Goal: Information Seeking & Learning: Learn about a topic

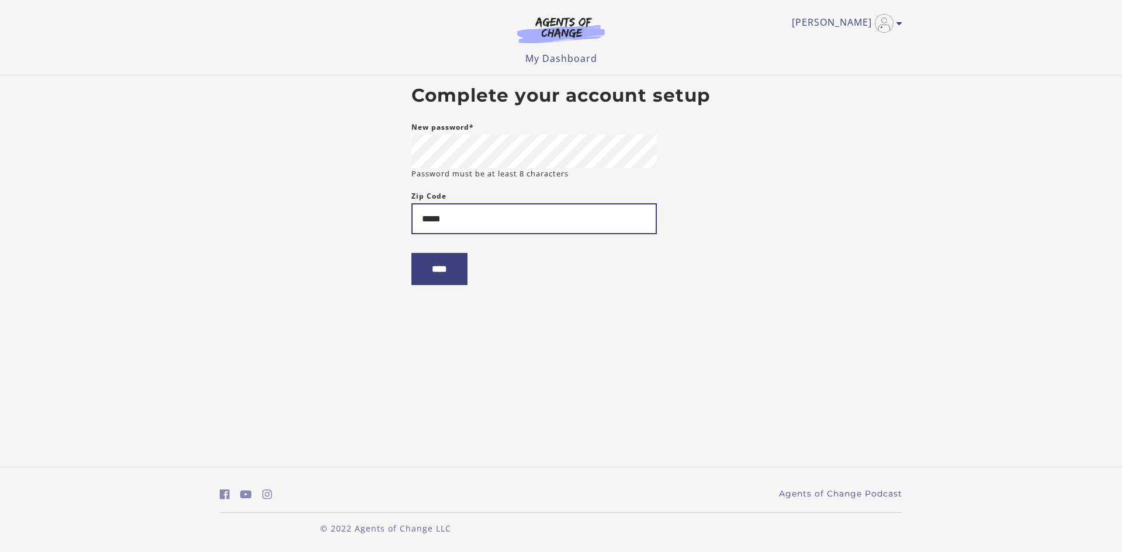
type input "*****"
click at [412, 253] on input "****" at bounding box center [440, 269] width 56 height 32
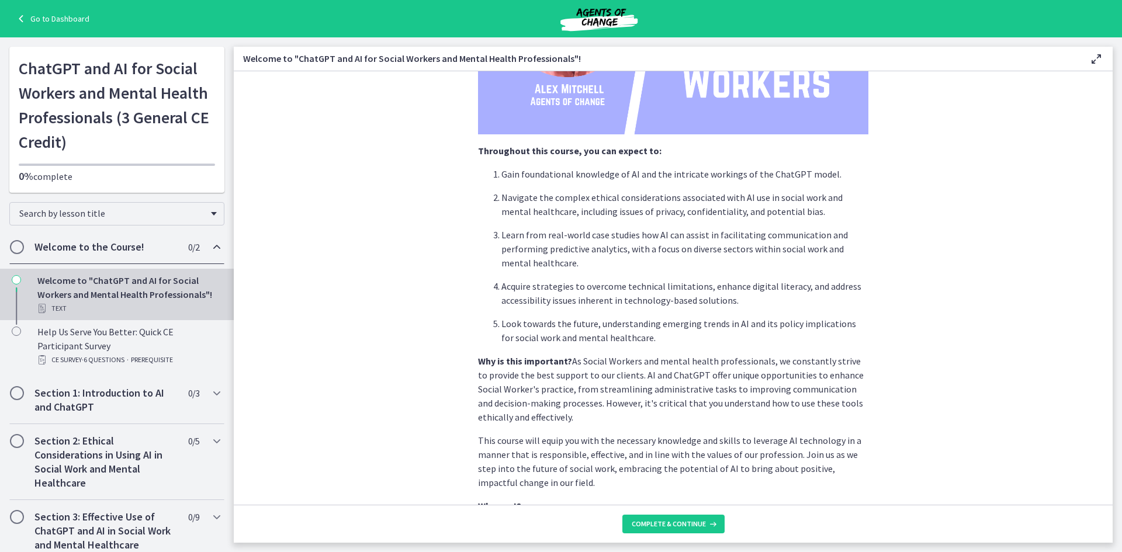
scroll to position [468, 0]
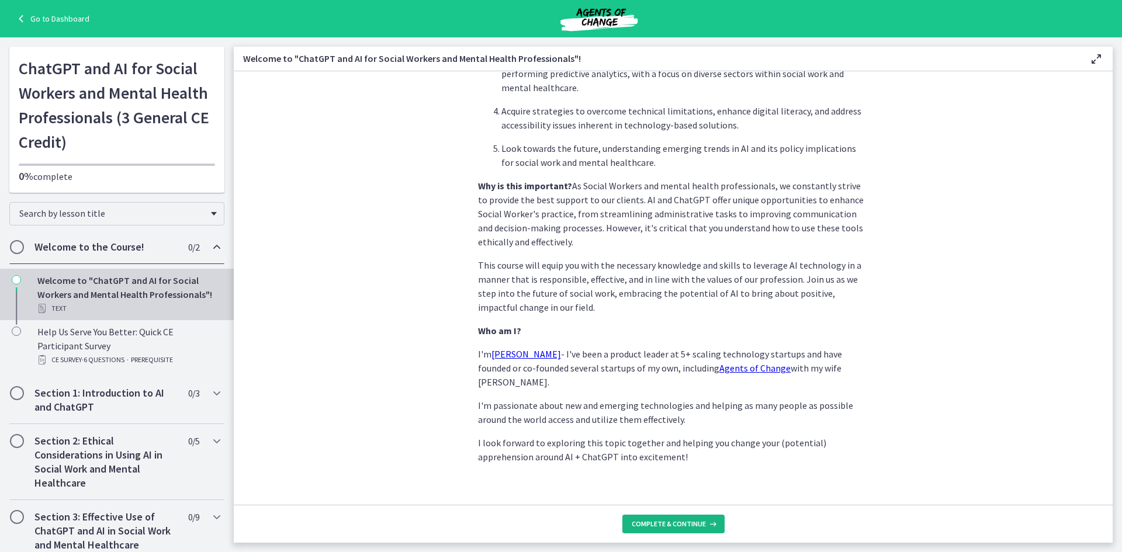
click at [683, 523] on span "Complete & continue" at bounding box center [669, 524] width 74 height 9
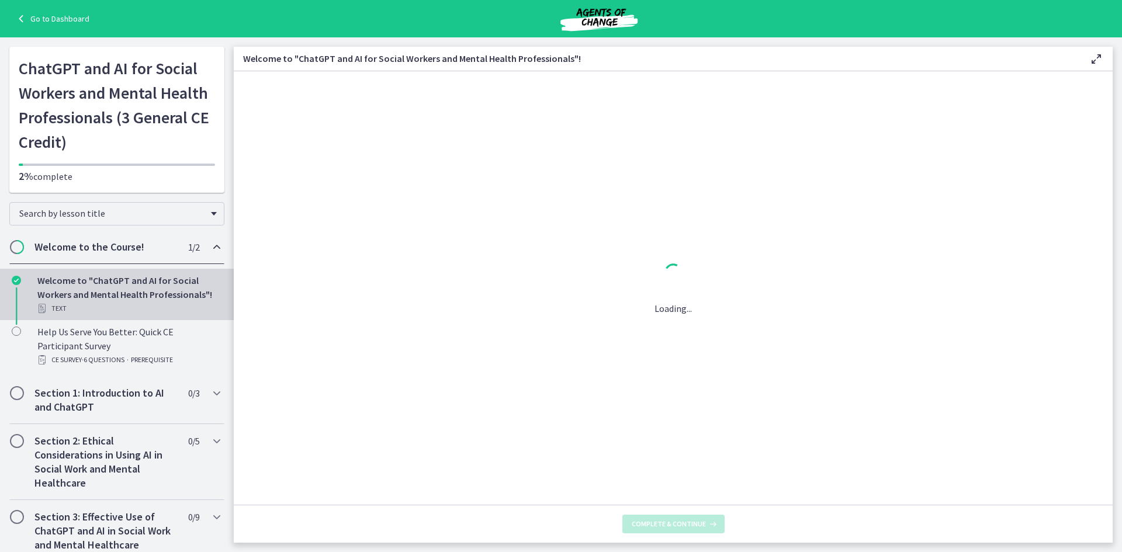
scroll to position [0, 0]
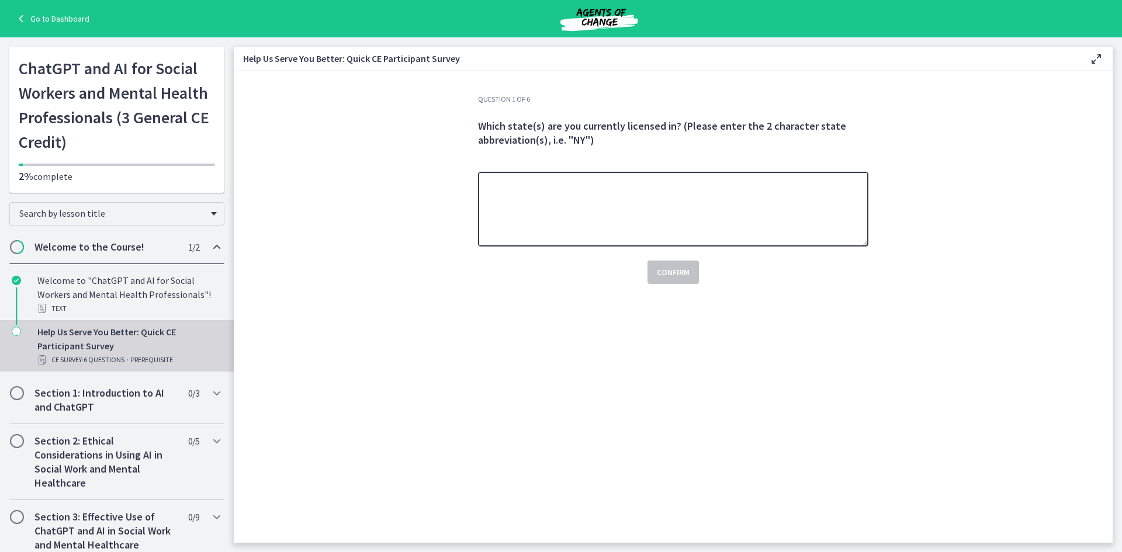
click at [575, 210] on textarea at bounding box center [673, 209] width 391 height 75
type textarea "**"
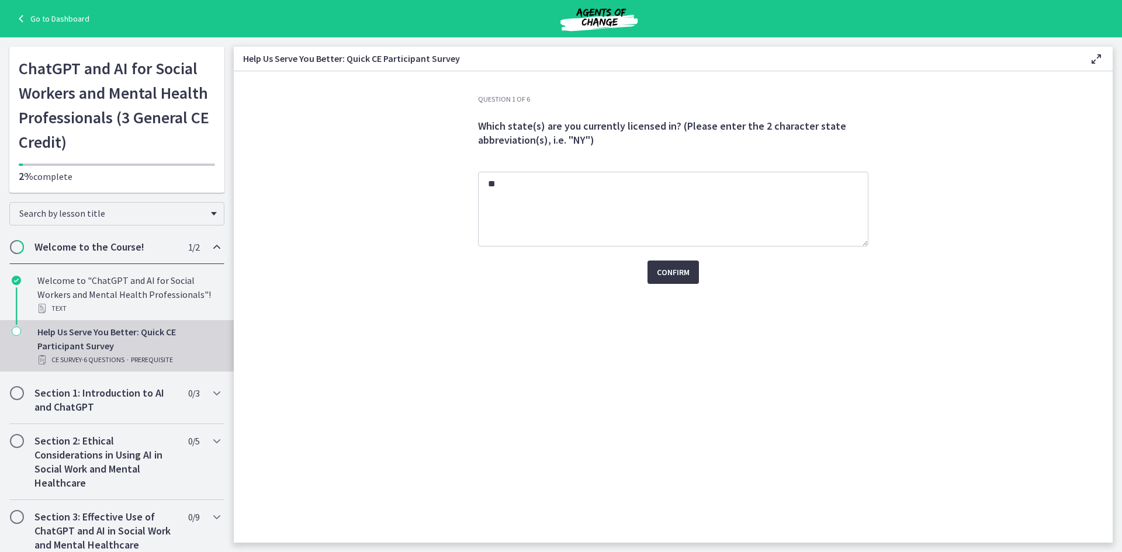
click at [660, 271] on span "Confirm" at bounding box center [673, 272] width 33 height 14
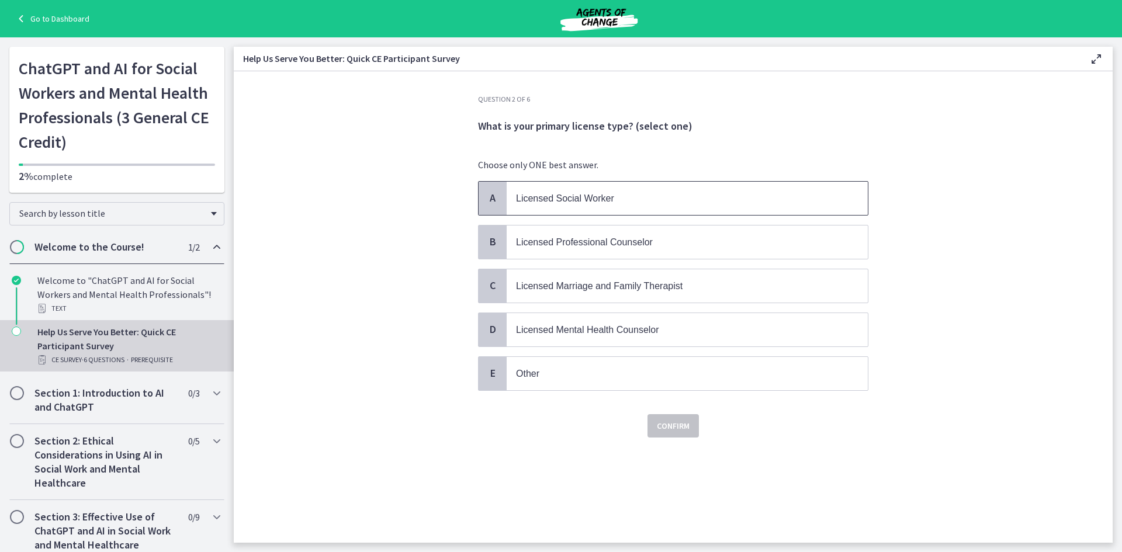
click at [611, 202] on span "Licensed Social Worker" at bounding box center [565, 198] width 98 height 10
click at [692, 427] on button "Confirm" at bounding box center [673, 425] width 51 height 23
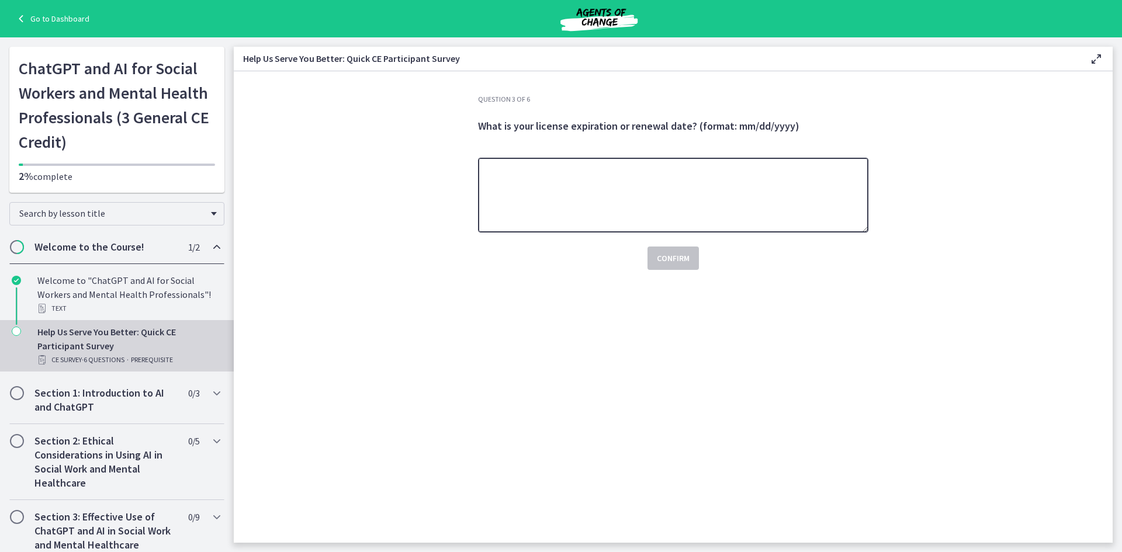
click at [576, 215] on textarea at bounding box center [673, 195] width 391 height 75
click at [509, 171] on textarea "**********" at bounding box center [673, 195] width 391 height 75
type textarea "**********"
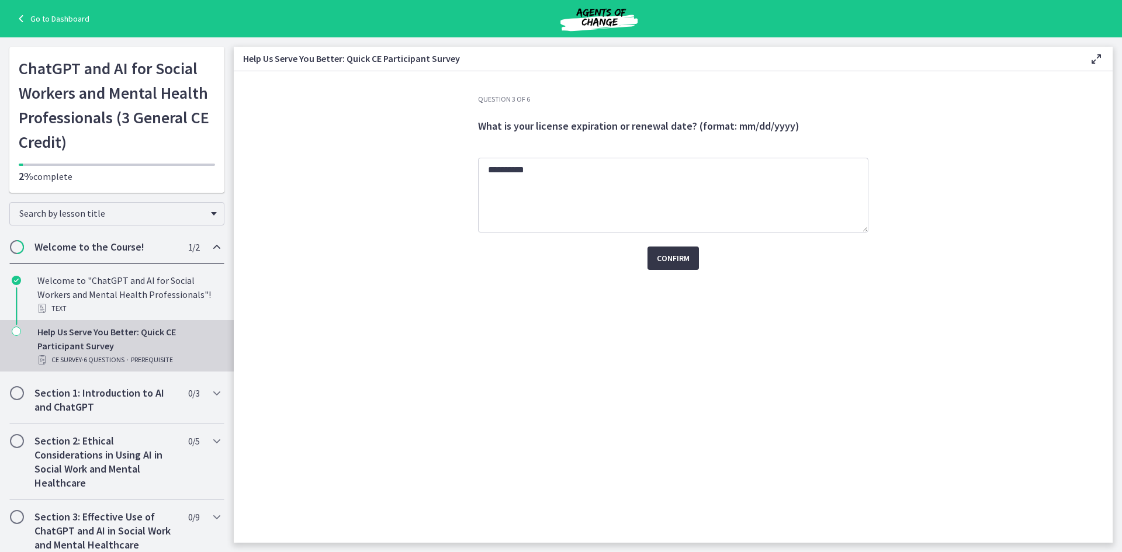
click at [675, 258] on span "Confirm" at bounding box center [673, 258] width 33 height 14
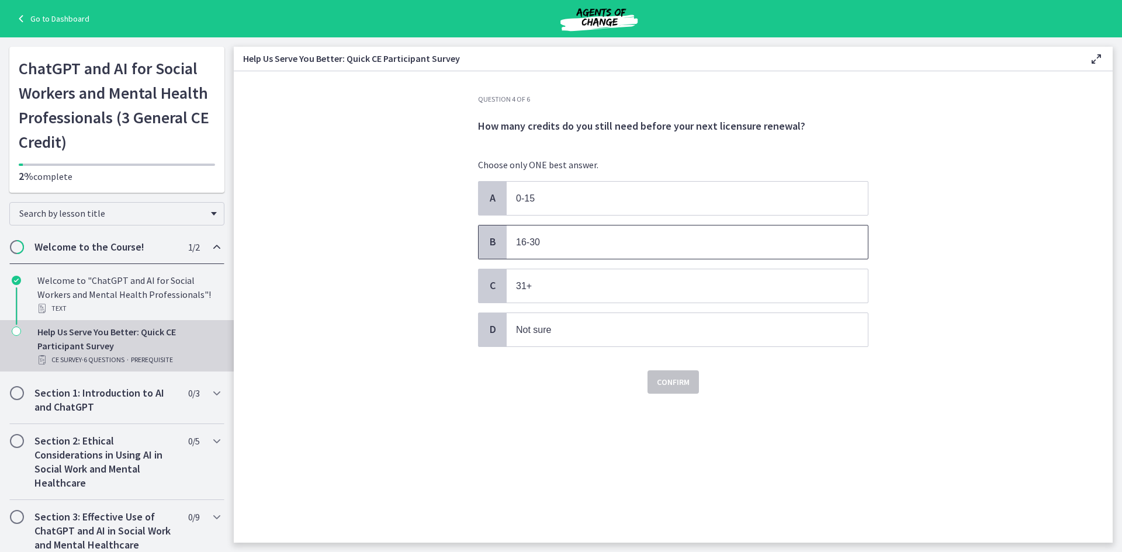
click at [551, 246] on p "16-30" at bounding box center [675, 242] width 319 height 15
click at [603, 325] on p "Not sure" at bounding box center [675, 330] width 319 height 15
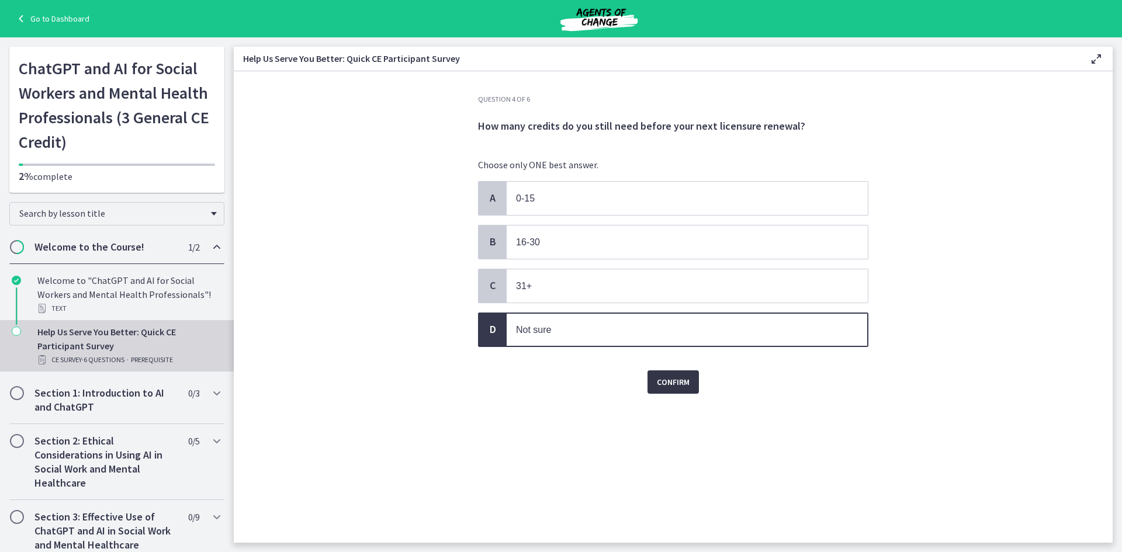
click at [683, 382] on span "Confirm" at bounding box center [673, 382] width 33 height 14
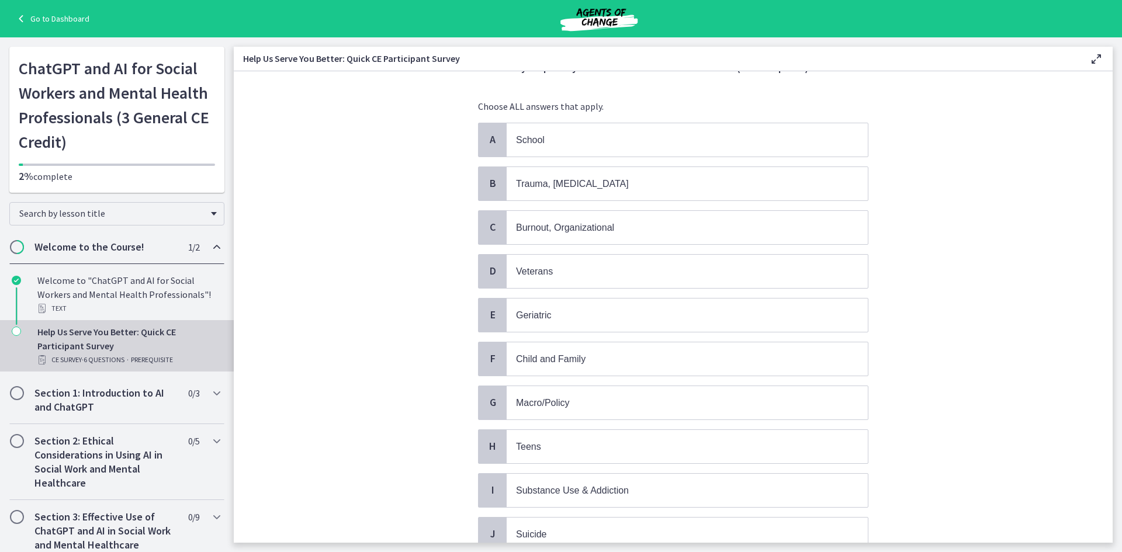
scroll to position [117, 0]
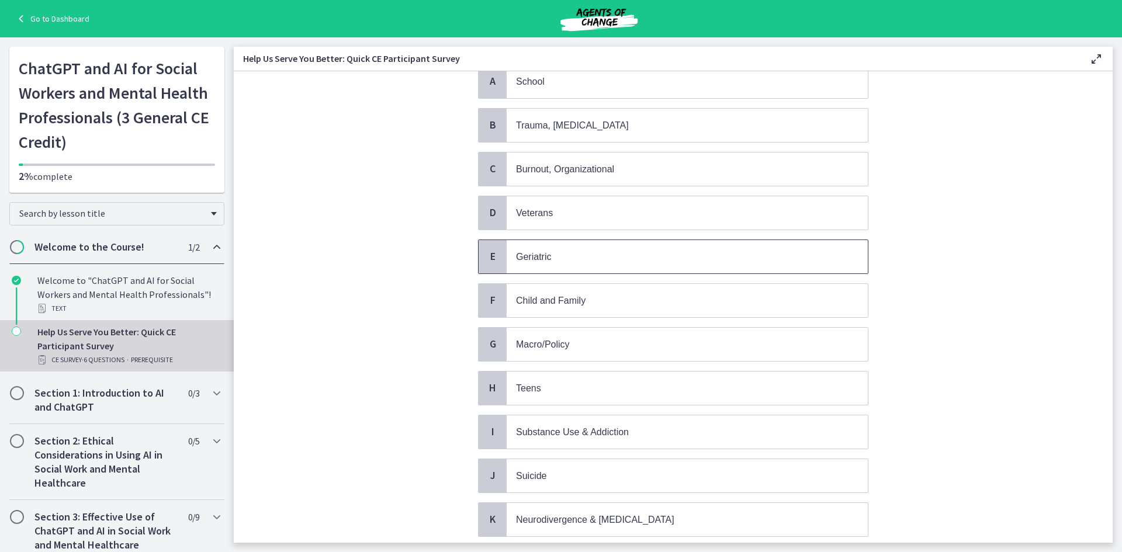
click at [616, 262] on p "Geriatric" at bounding box center [675, 257] width 319 height 15
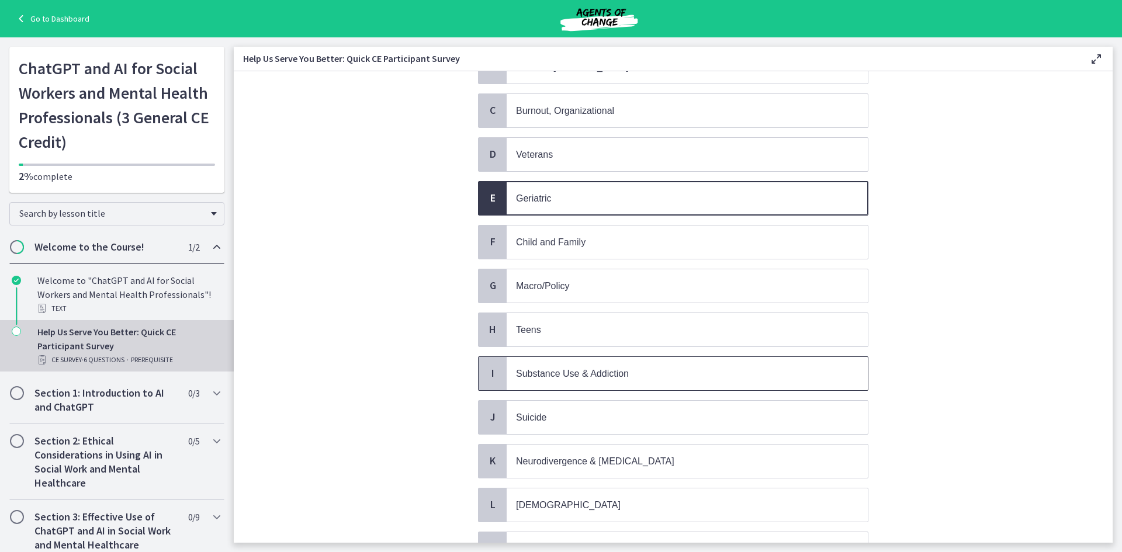
click at [644, 371] on p "Substance Use & Addiction" at bounding box center [675, 374] width 319 height 15
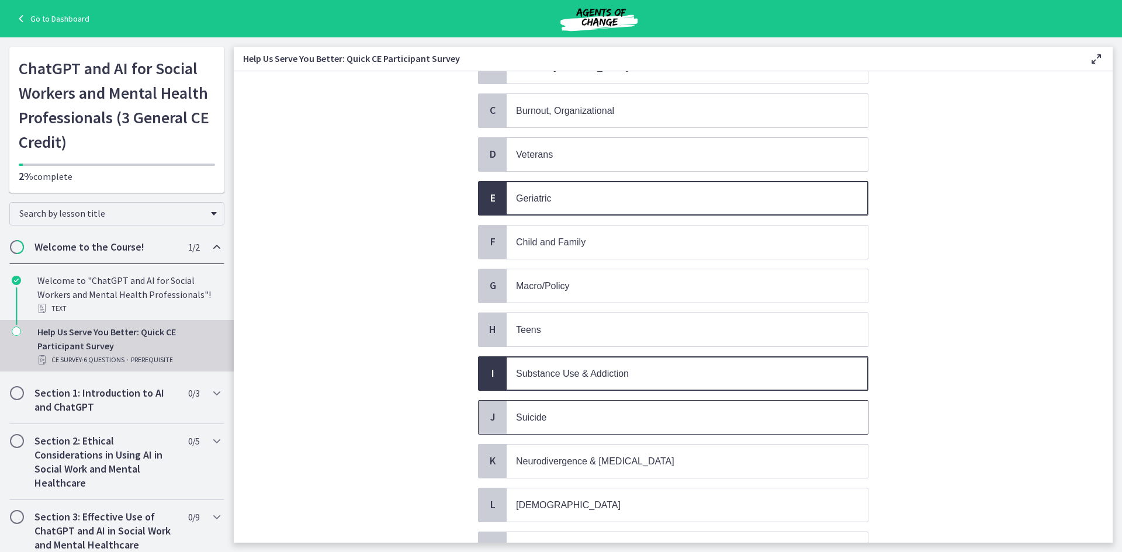
click at [642, 418] on p "Suicide" at bounding box center [675, 417] width 319 height 15
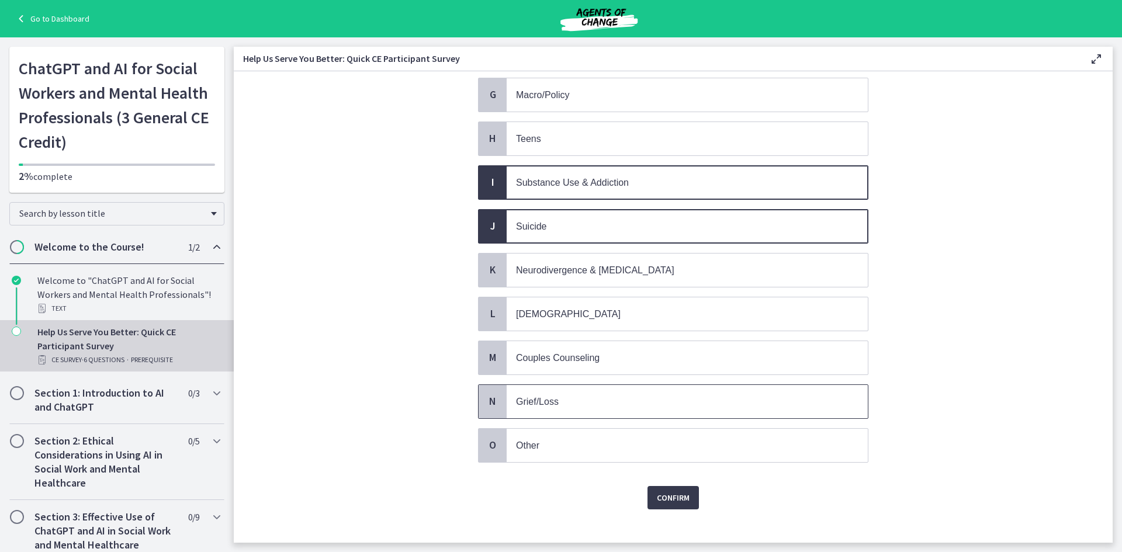
scroll to position [380, 0]
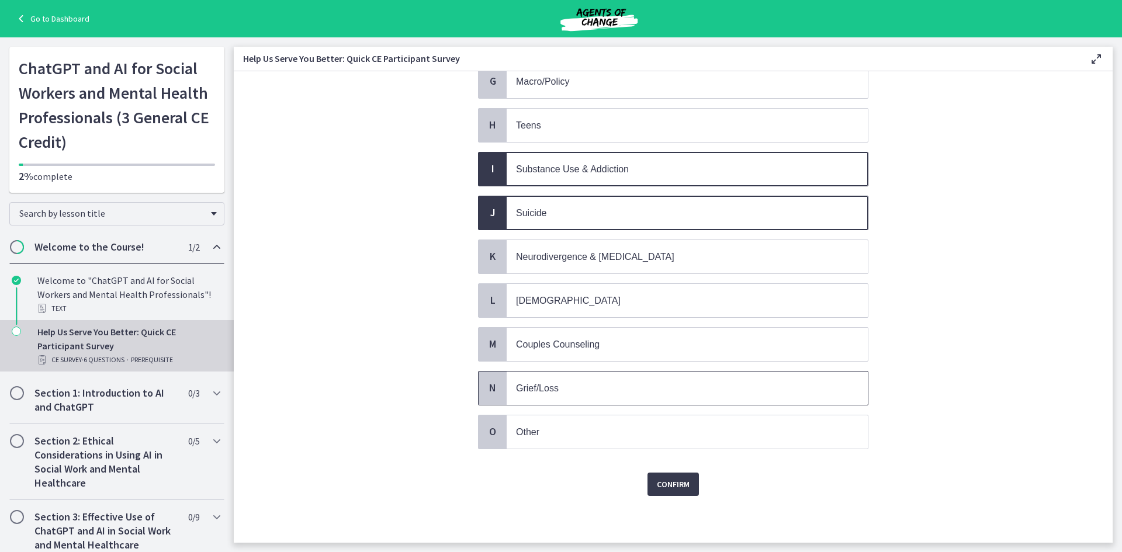
click at [551, 389] on span "Grief/Loss" at bounding box center [537, 388] width 43 height 10
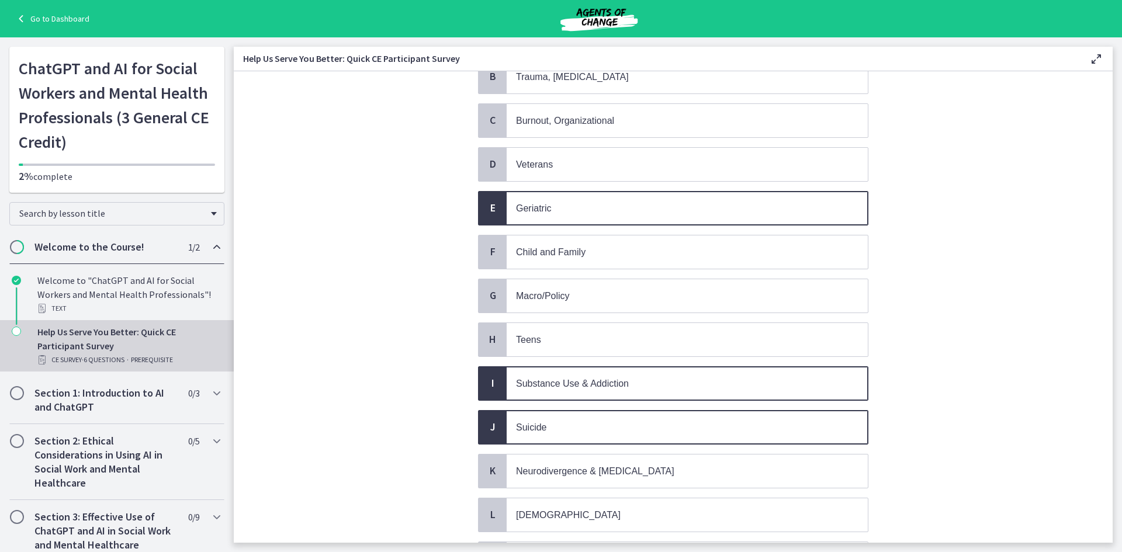
scroll to position [146, 0]
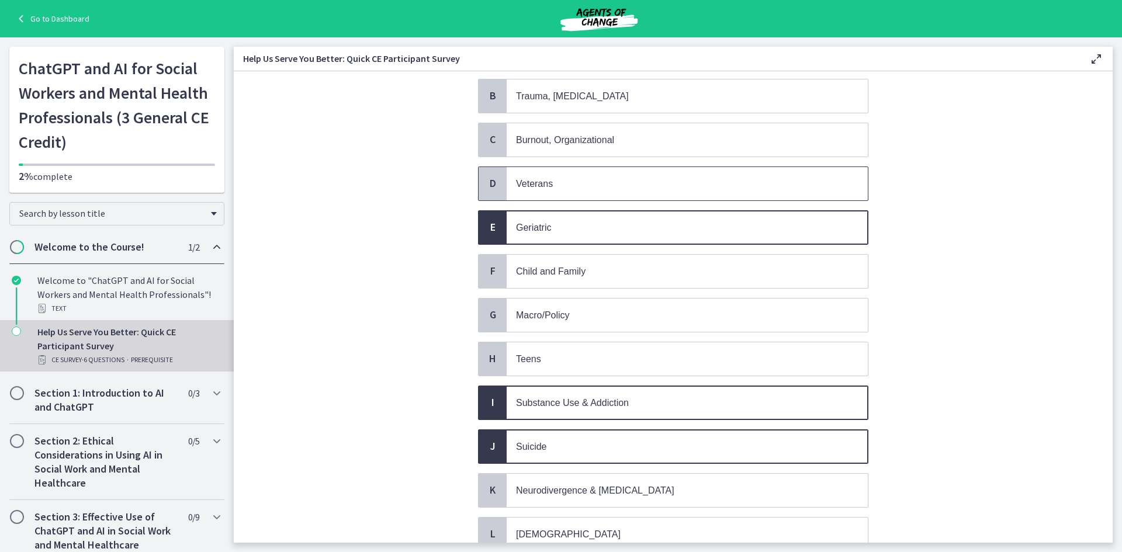
click at [551, 192] on span "Veterans" at bounding box center [687, 183] width 361 height 33
click at [552, 141] on span "Burnout, Organizational" at bounding box center [565, 140] width 98 height 10
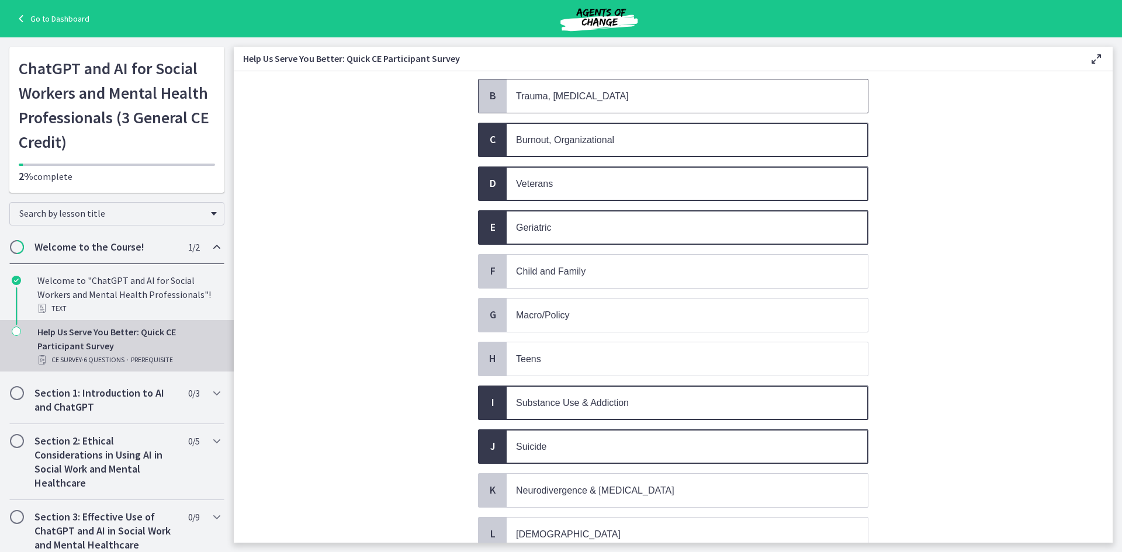
click at [557, 105] on span "Trauma, [MEDICAL_DATA]" at bounding box center [687, 96] width 361 height 33
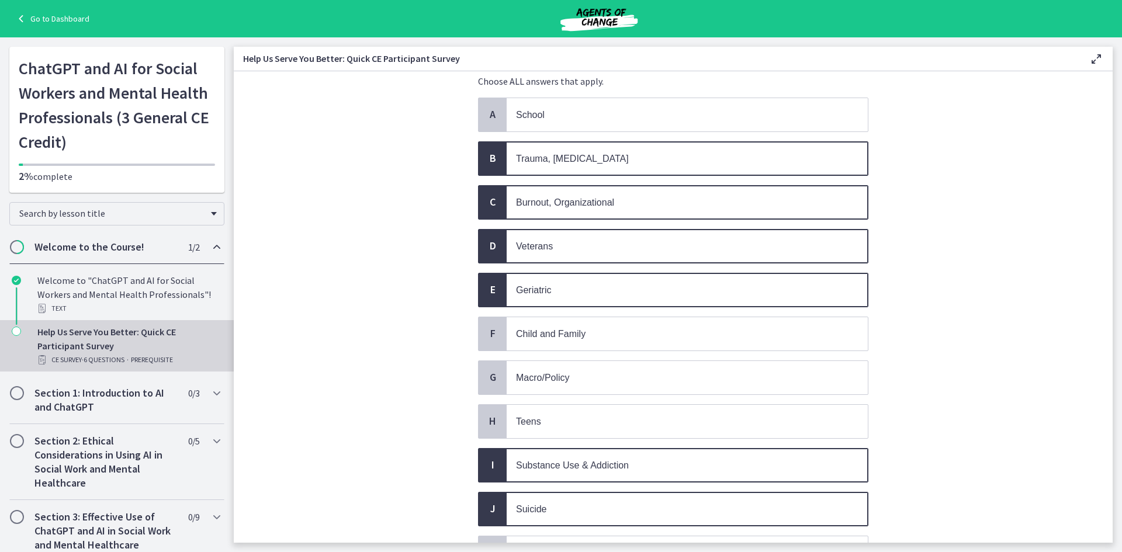
scroll to position [0, 0]
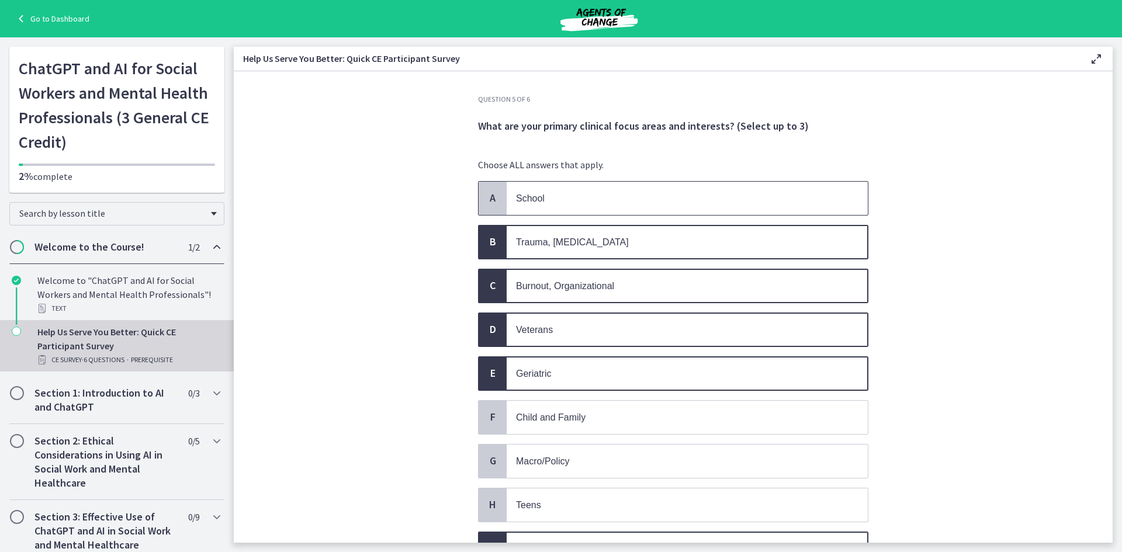
click at [575, 203] on p "School" at bounding box center [675, 198] width 319 height 15
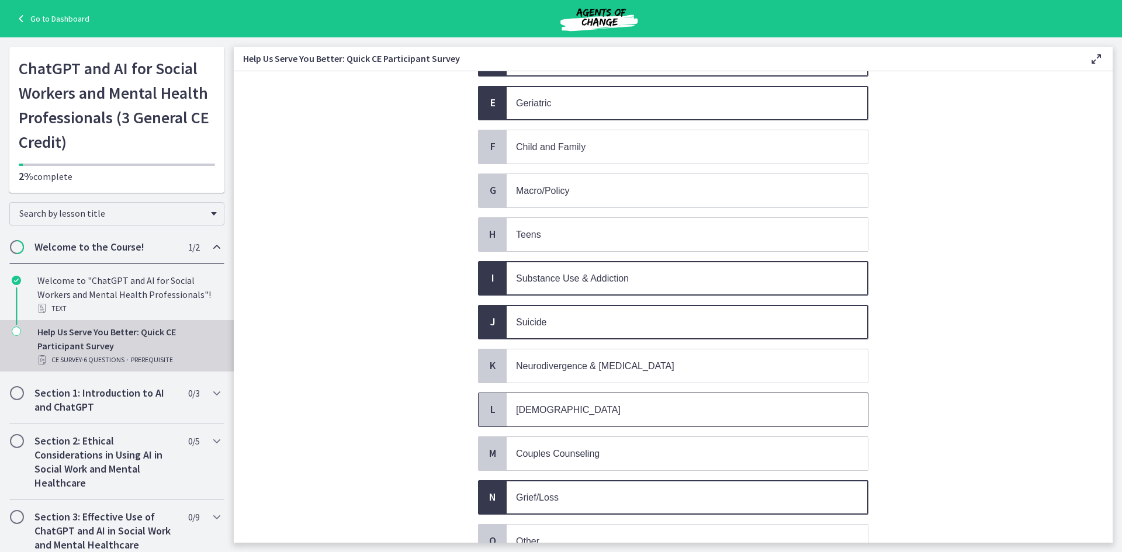
scroll to position [380, 0]
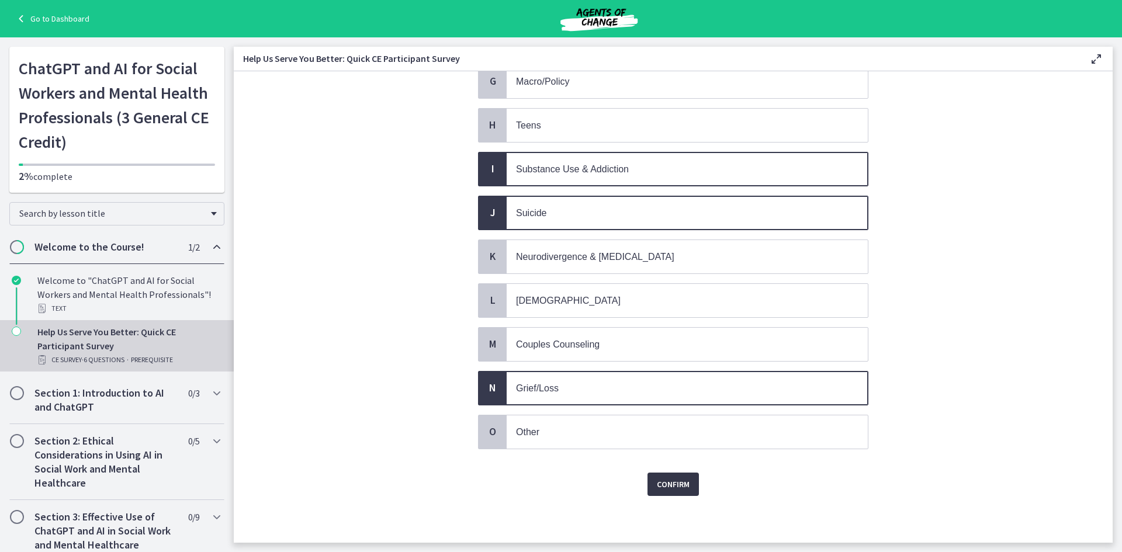
click at [668, 488] on span "Confirm" at bounding box center [673, 485] width 33 height 14
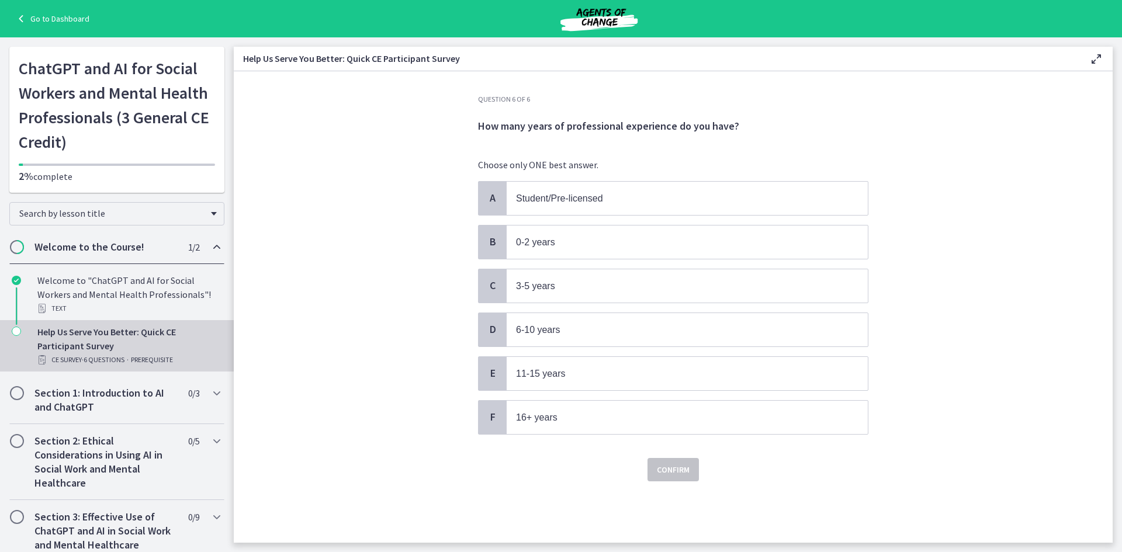
scroll to position [0, 0]
click at [547, 327] on span "6-10 years" at bounding box center [538, 330] width 44 height 10
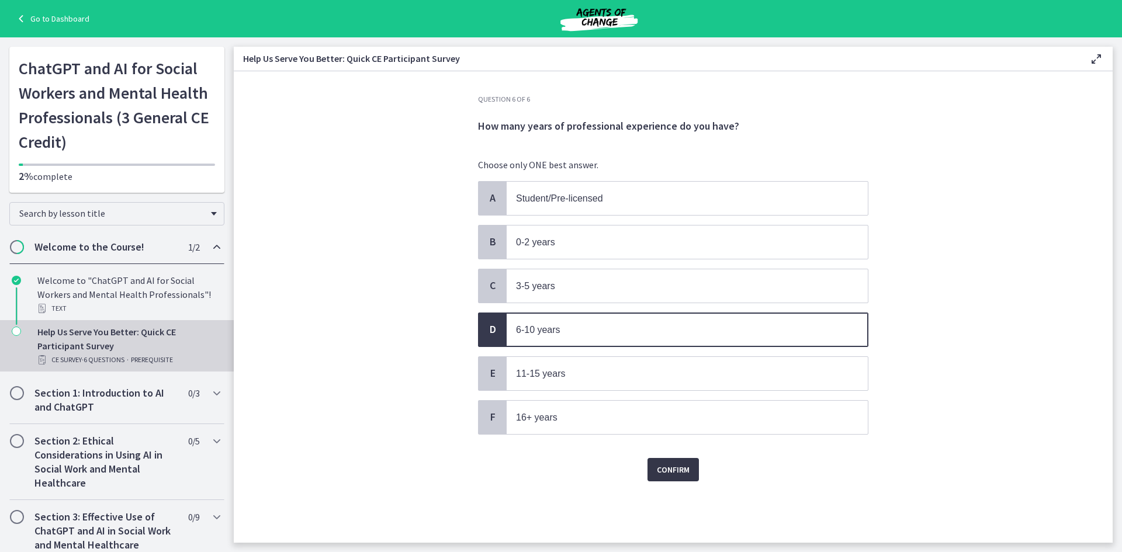
click at [681, 473] on span "Confirm" at bounding box center [673, 470] width 33 height 14
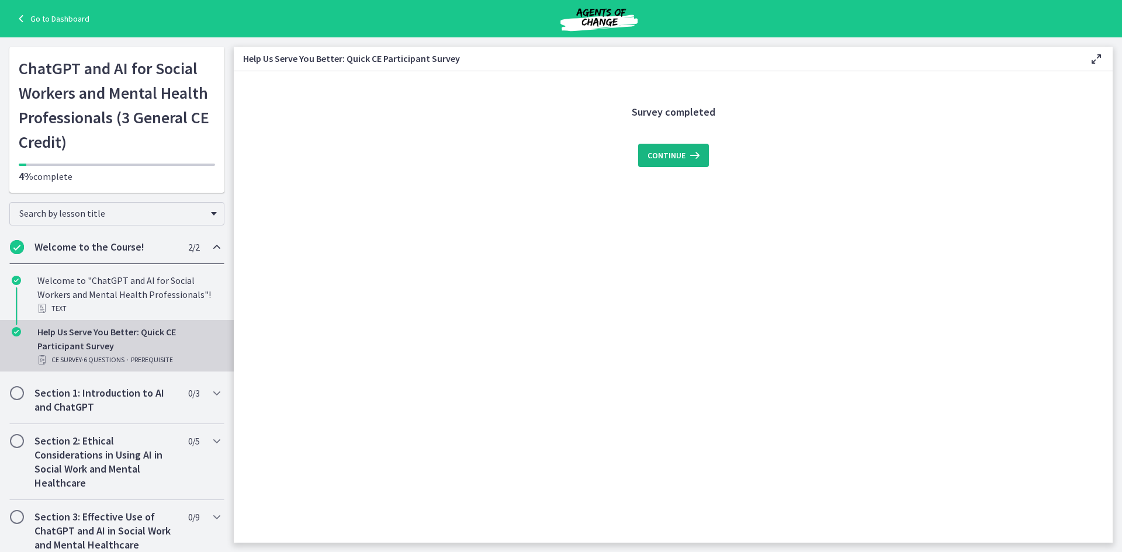
click at [680, 158] on span "Continue" at bounding box center [667, 155] width 38 height 14
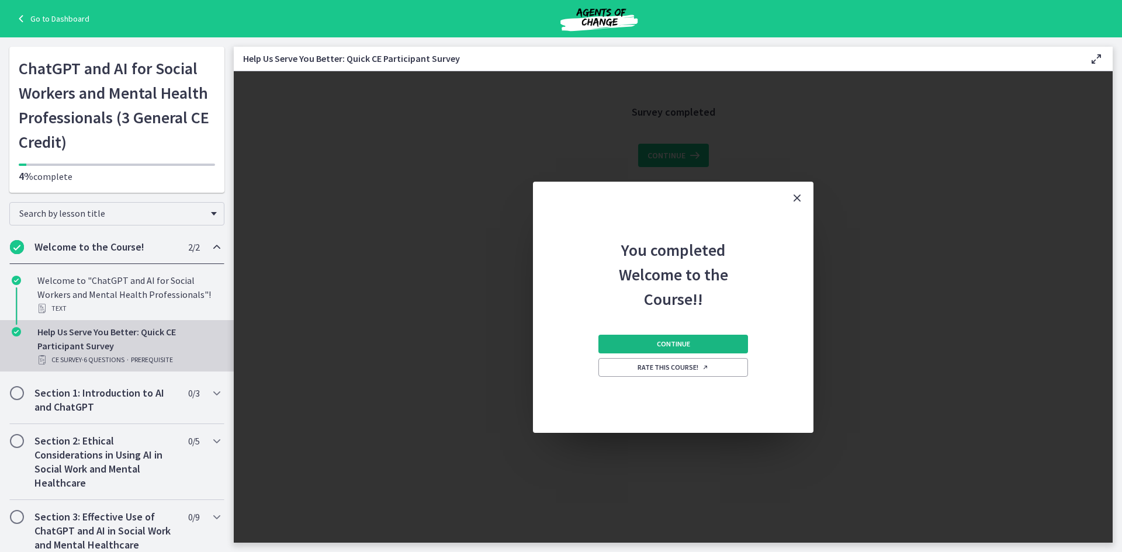
click at [697, 344] on button "Continue" at bounding box center [674, 344] width 150 height 19
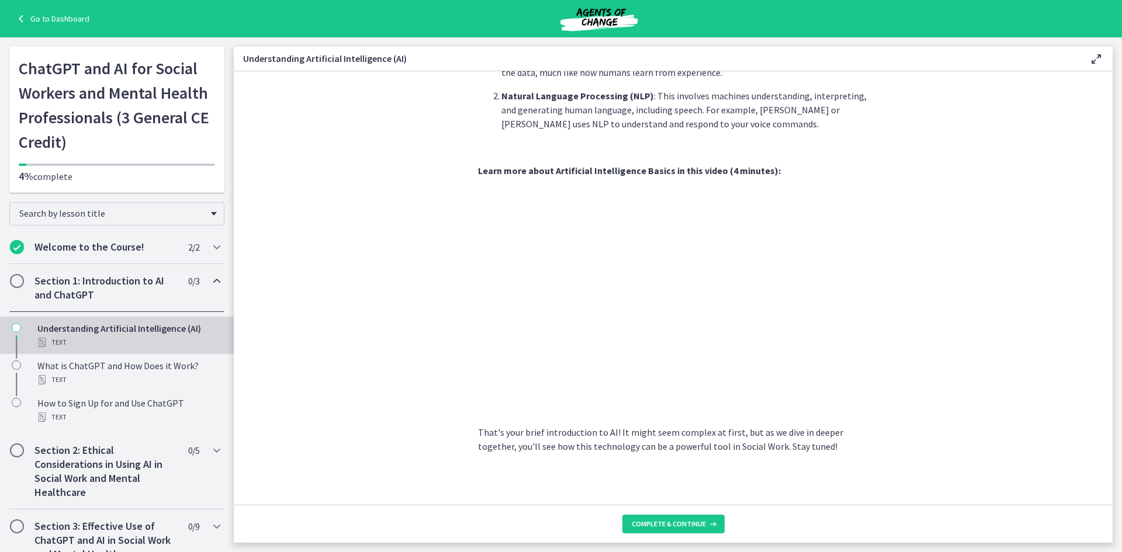
scroll to position [426, 0]
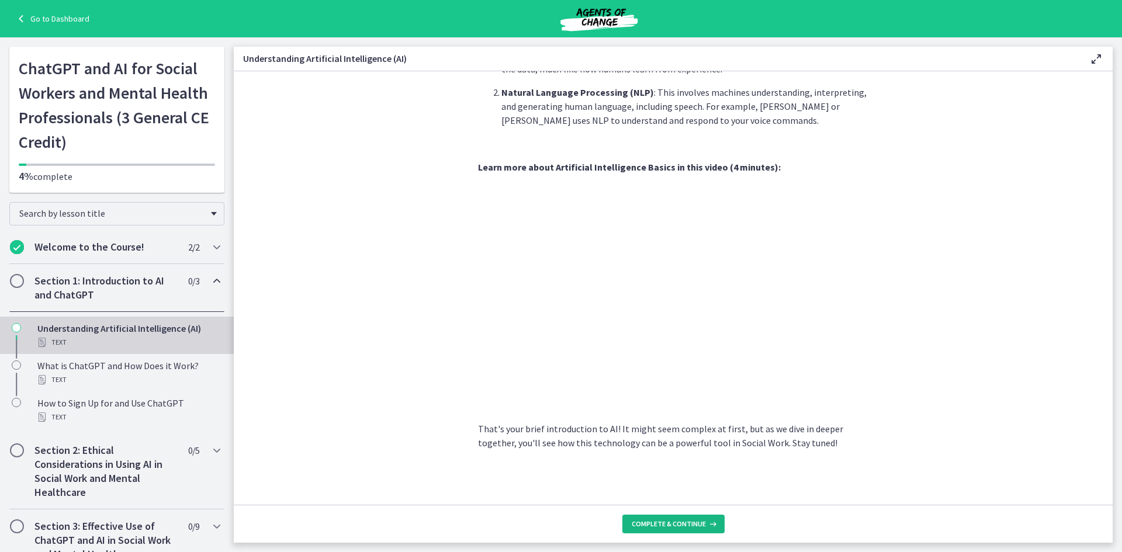
click at [671, 524] on span "Complete & continue" at bounding box center [669, 524] width 74 height 9
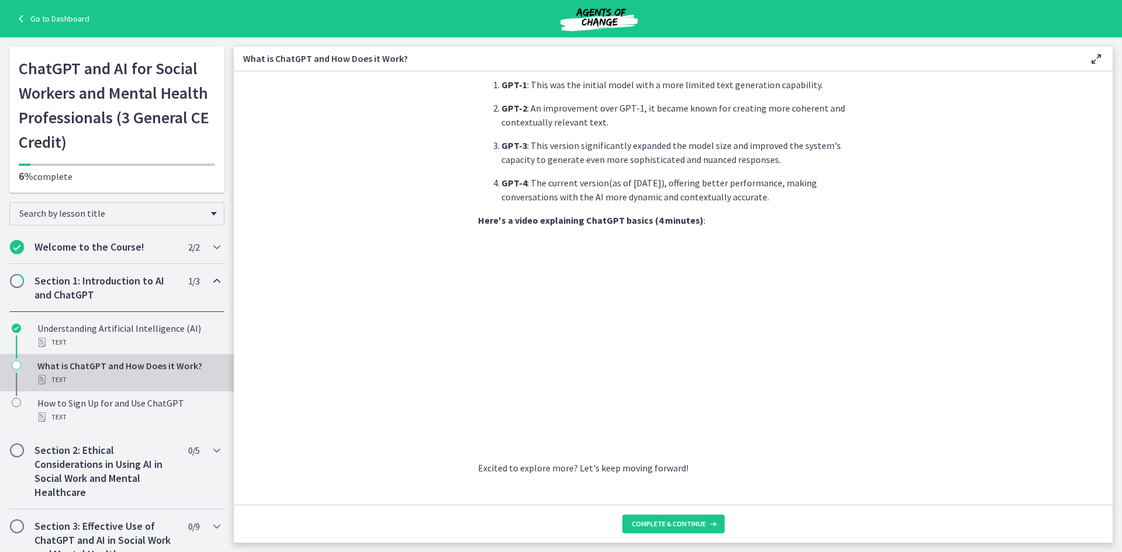
scroll to position [491, 0]
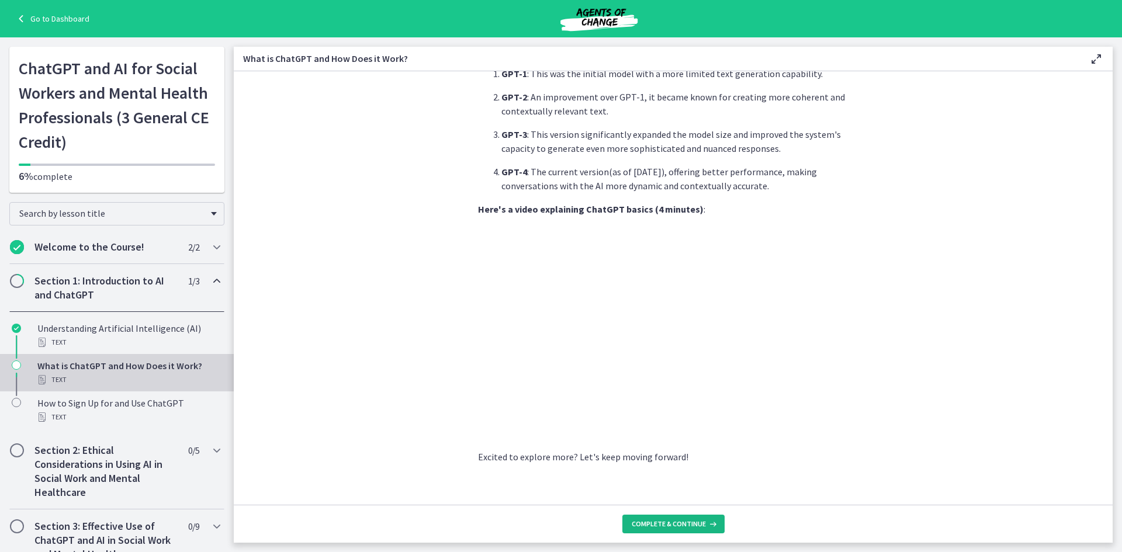
click at [680, 524] on span "Complete & continue" at bounding box center [669, 524] width 74 height 9
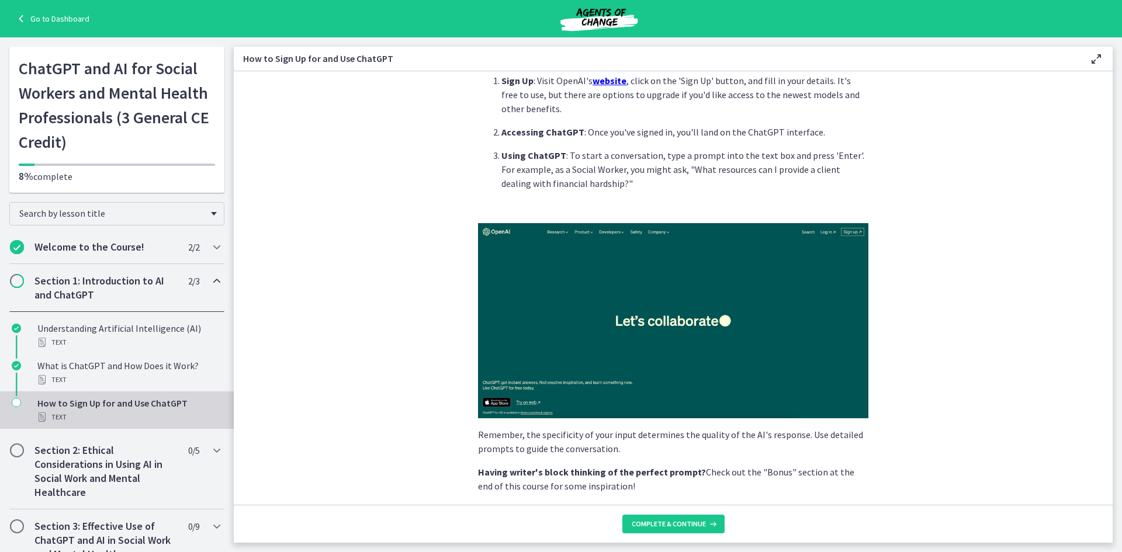
scroll to position [58, 0]
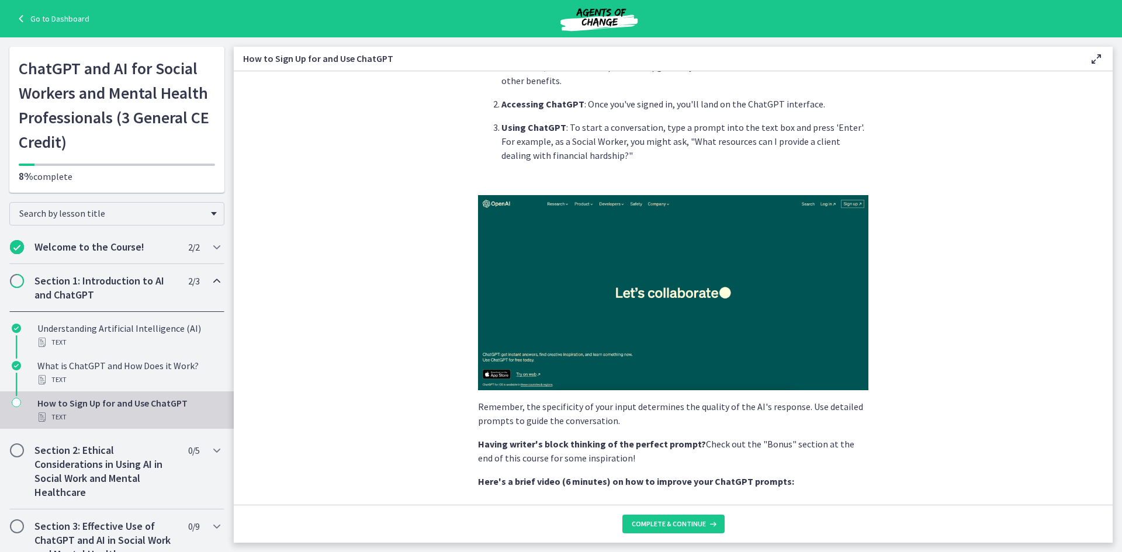
click at [658, 280] on img at bounding box center [673, 292] width 391 height 195
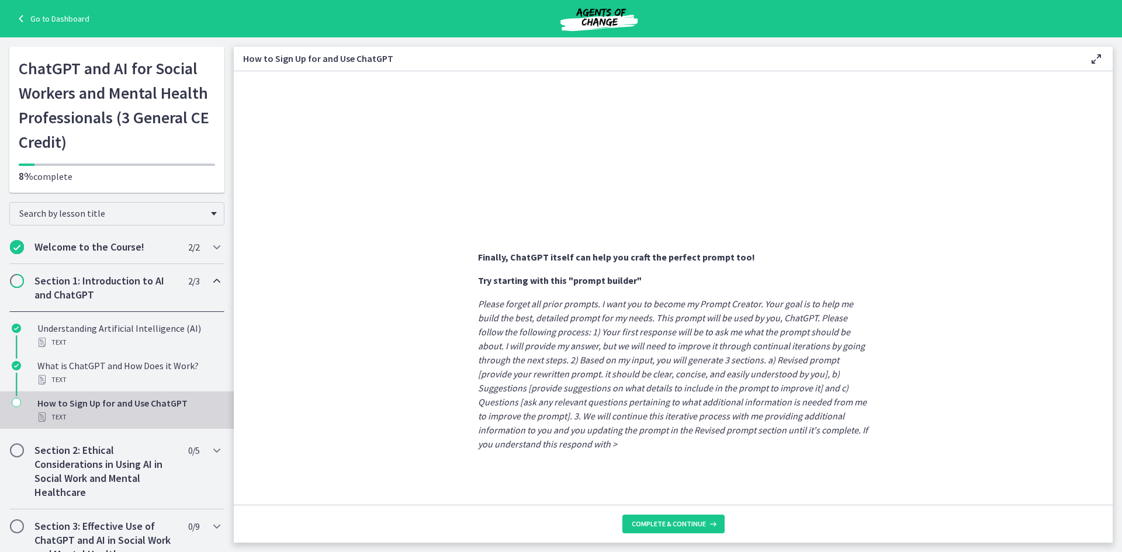
scroll to position [546, 0]
drag, startPoint x: 686, startPoint y: 327, endPoint x: 721, endPoint y: 391, distance: 72.2
click at [706, 514] on footer "Complete & continue" at bounding box center [673, 524] width 879 height 38
click at [704, 517] on button "Complete & continue" at bounding box center [674, 524] width 102 height 19
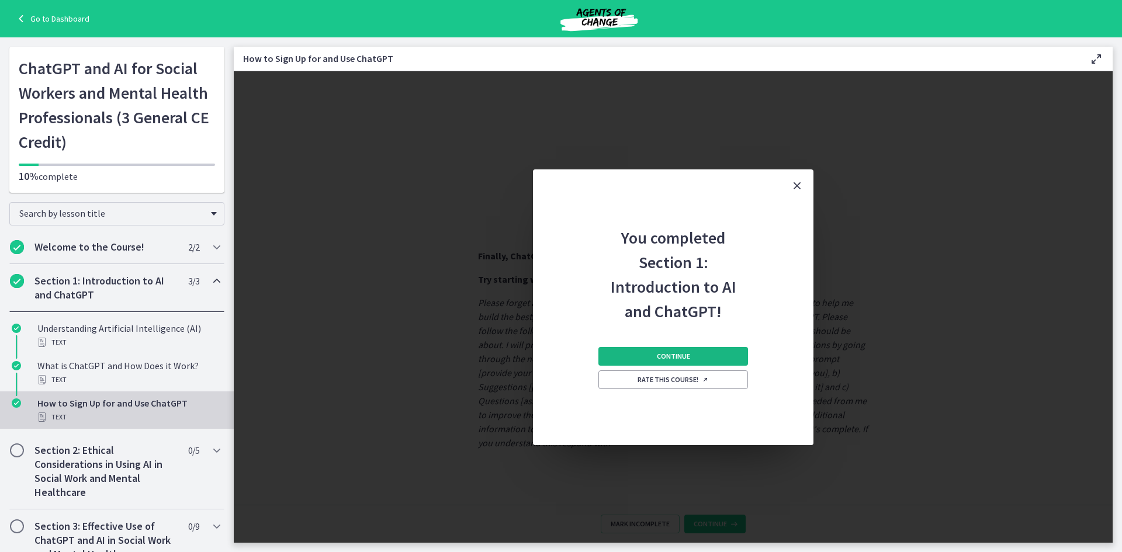
click at [717, 353] on button "Continue" at bounding box center [674, 356] width 150 height 19
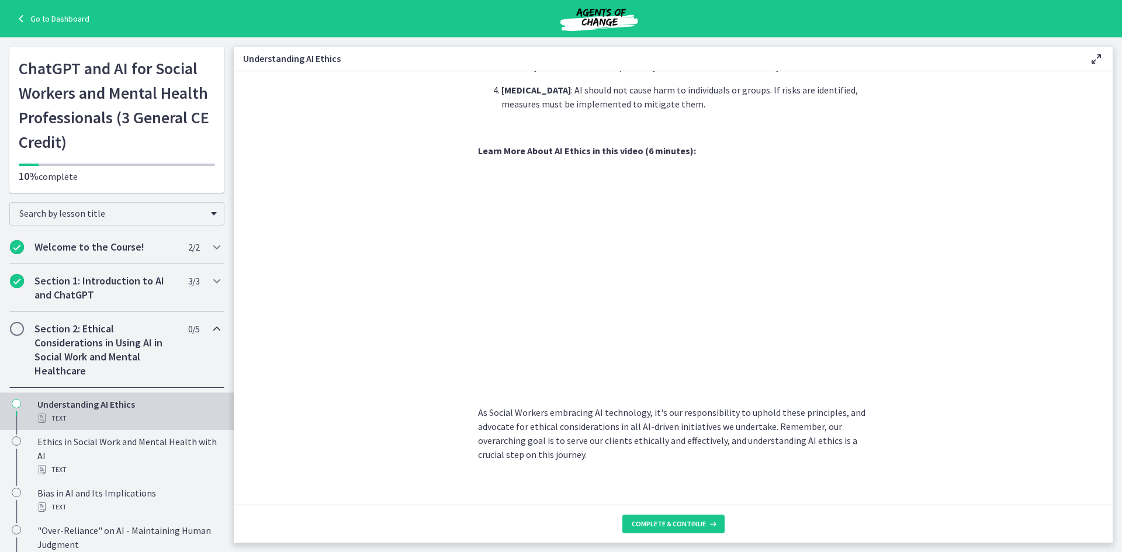
scroll to position [500, 0]
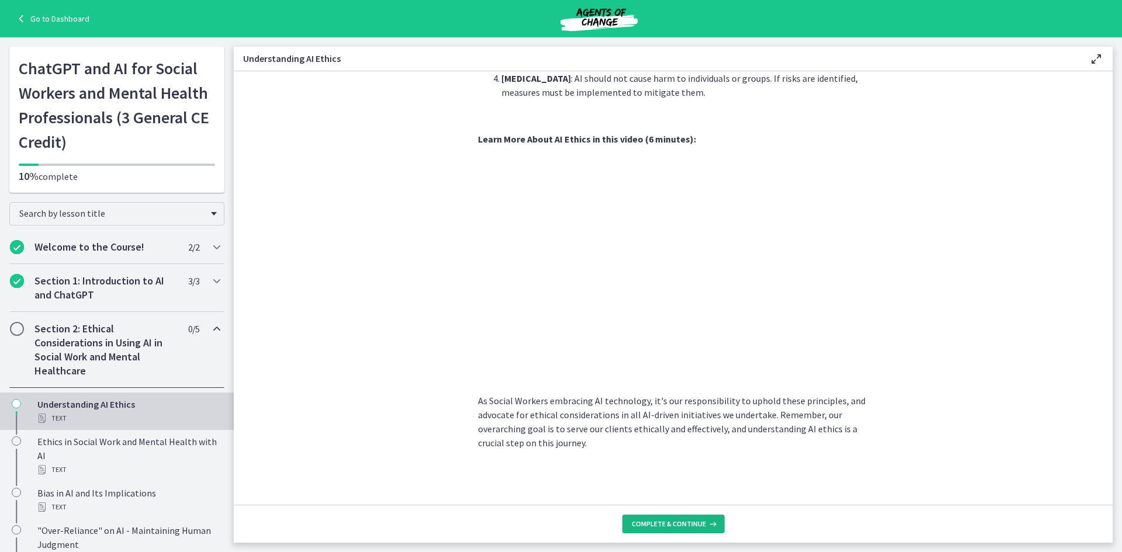
click at [687, 520] on span "Complete & continue" at bounding box center [669, 524] width 74 height 9
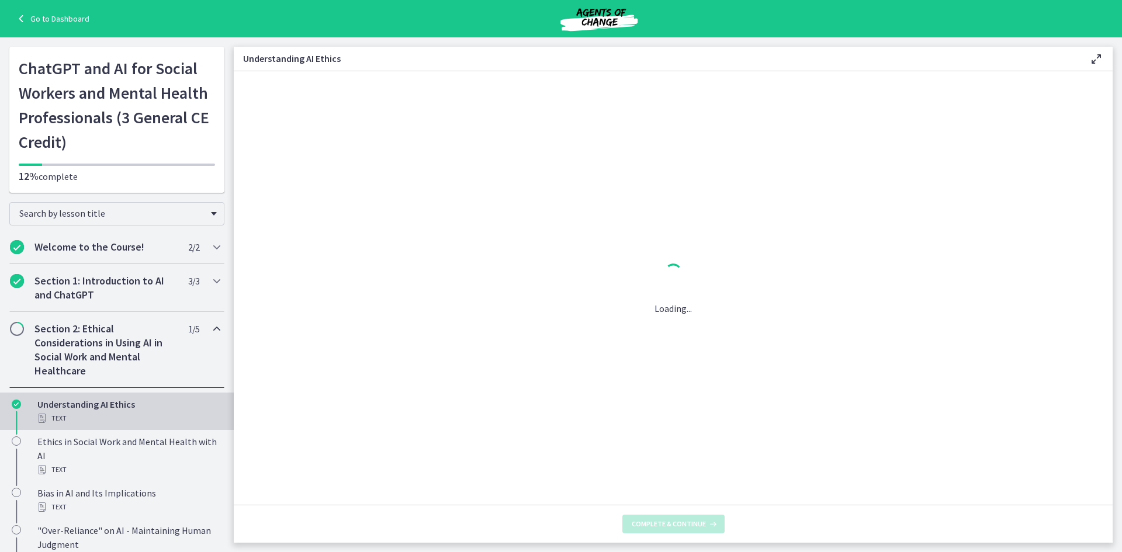
scroll to position [0, 0]
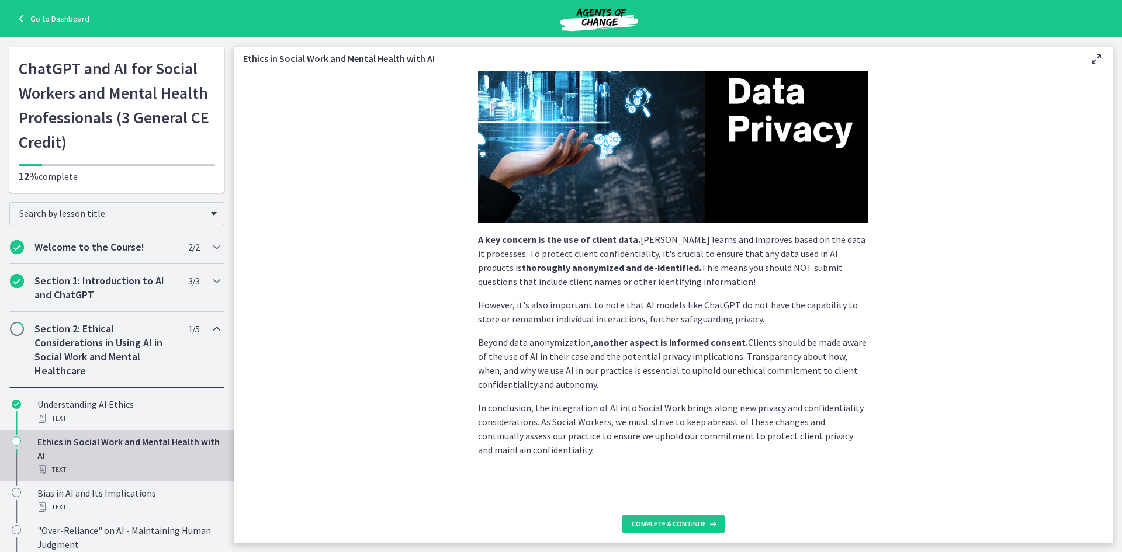
scroll to position [212, 0]
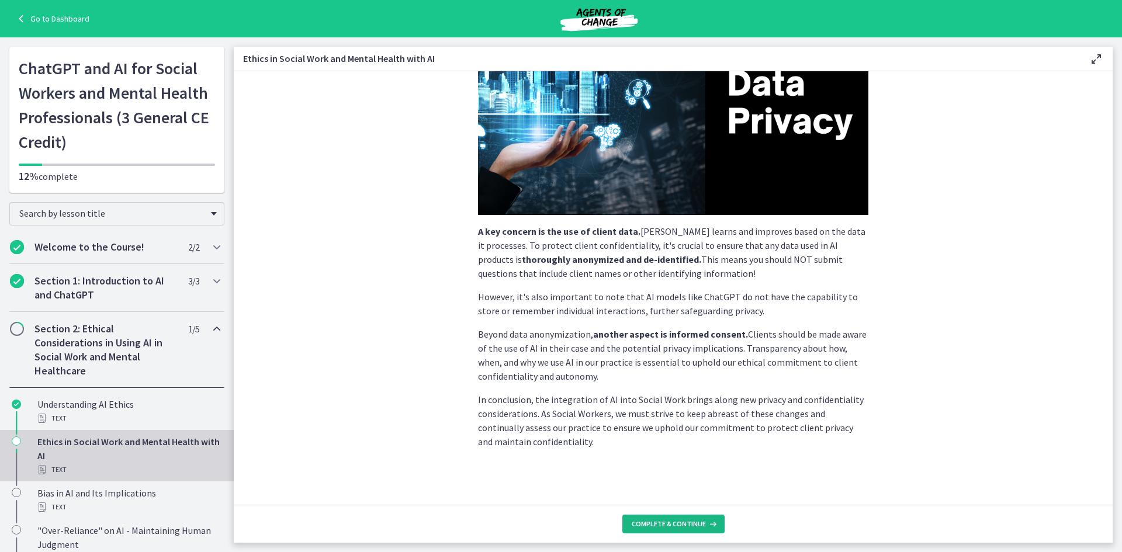
click at [668, 523] on span "Complete & continue" at bounding box center [669, 524] width 74 height 9
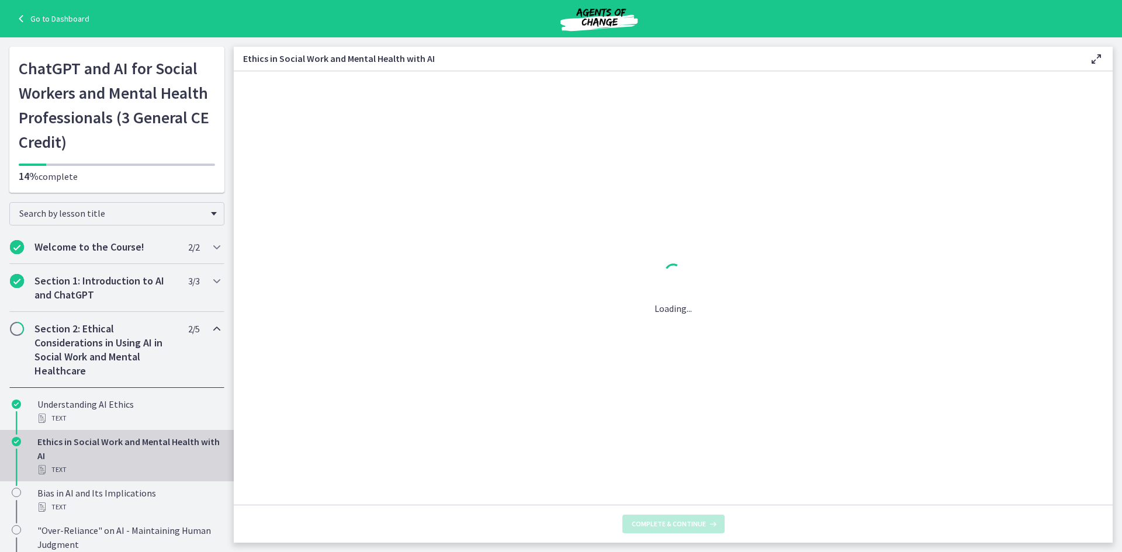
scroll to position [0, 0]
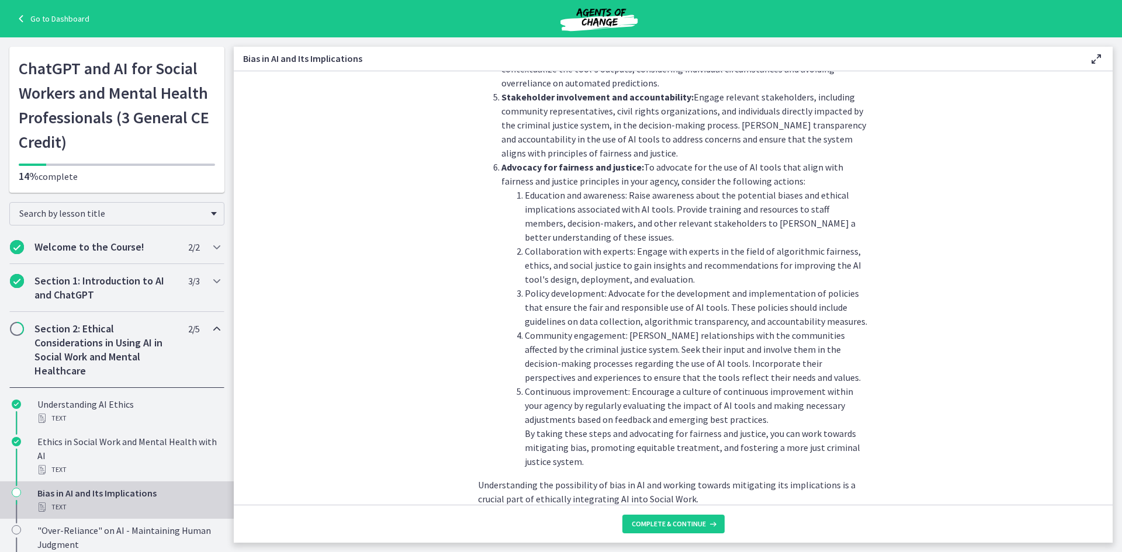
scroll to position [1225, 0]
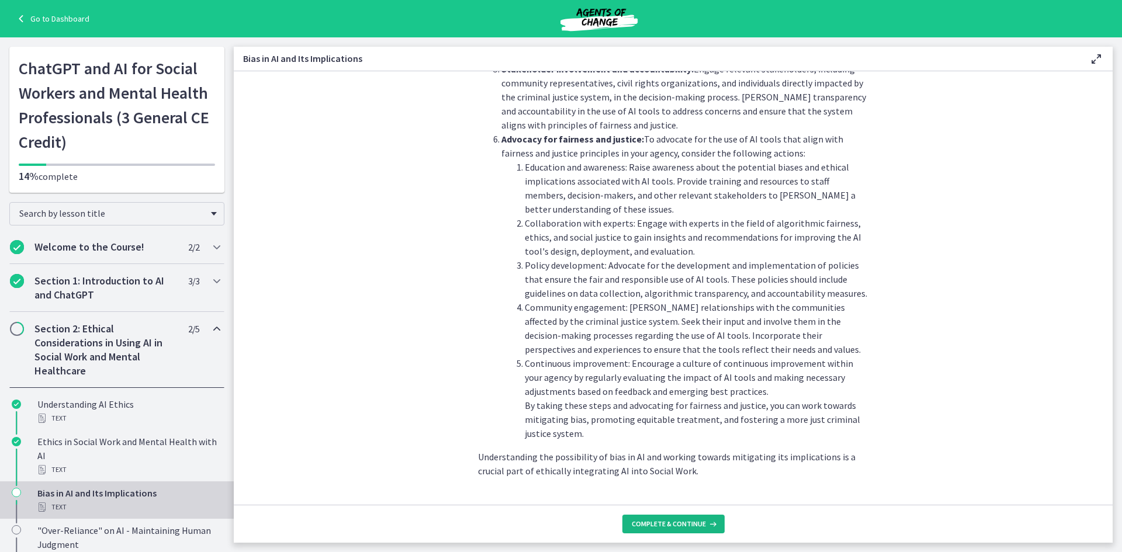
click at [683, 527] on span "Complete & continue" at bounding box center [669, 524] width 74 height 9
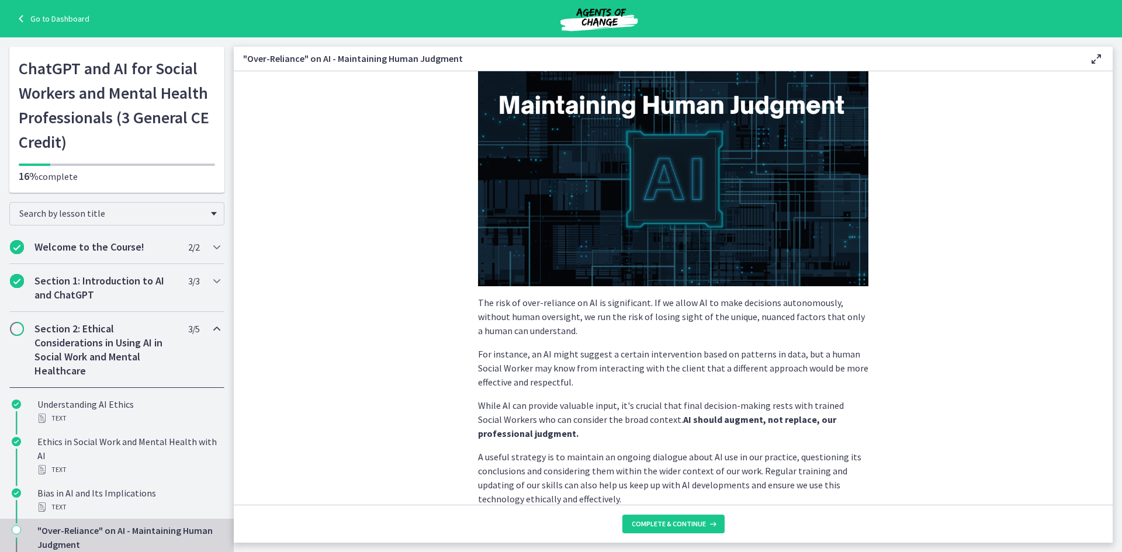
scroll to position [205, 0]
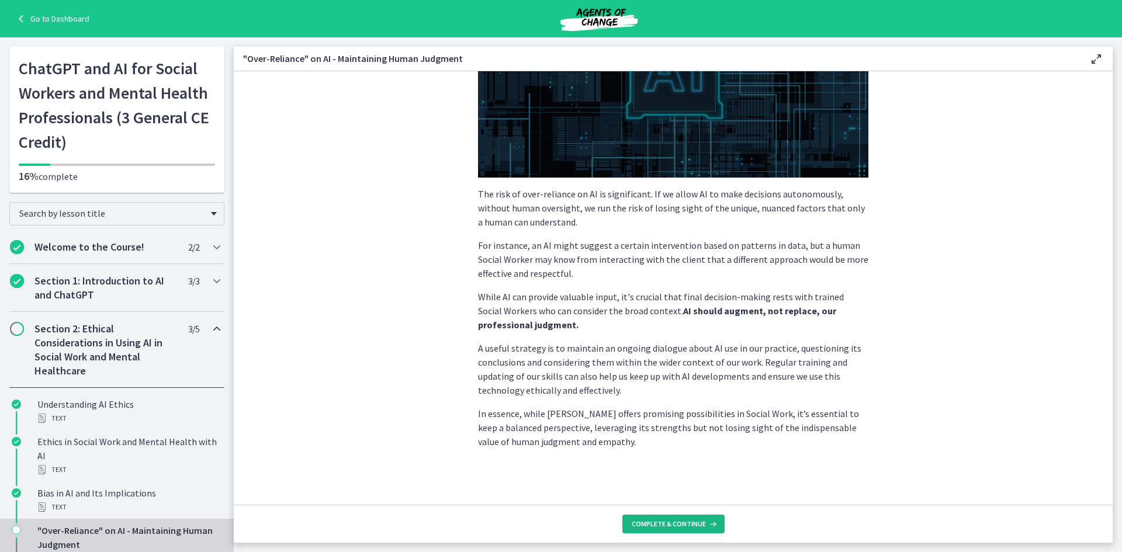
click at [659, 525] on span "Complete & continue" at bounding box center [669, 524] width 74 height 9
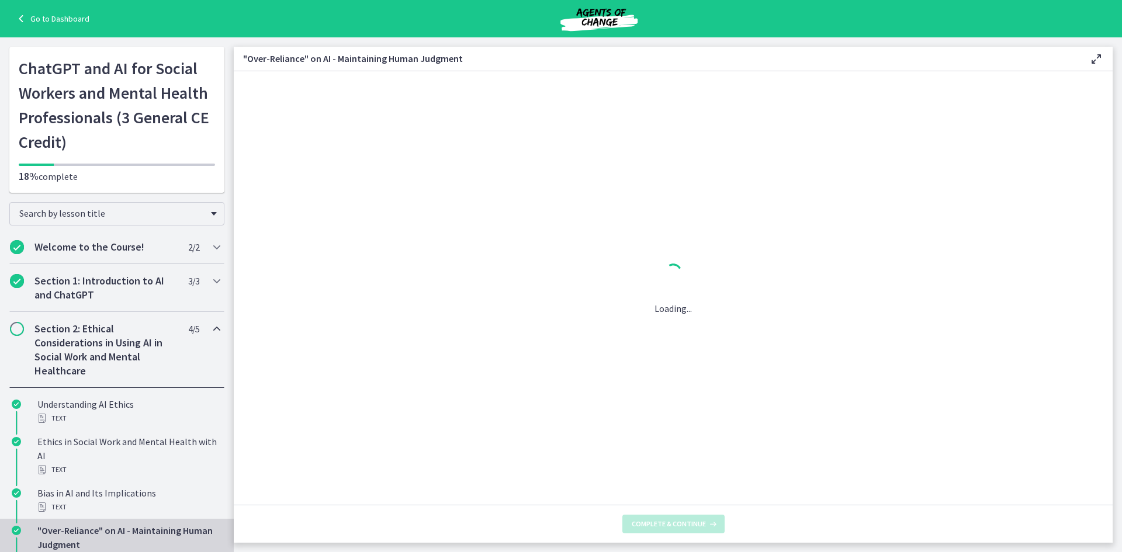
scroll to position [0, 0]
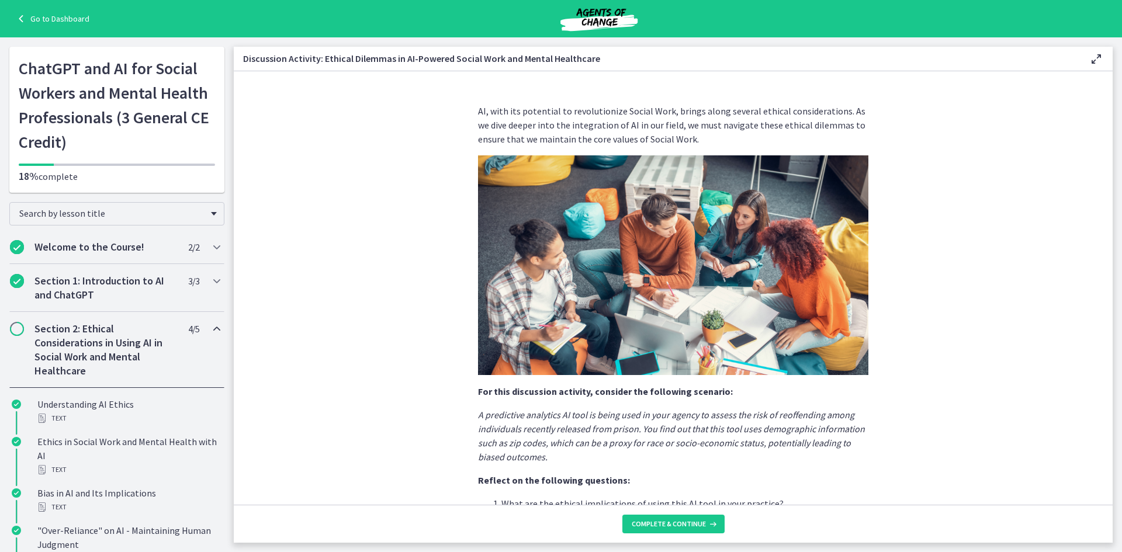
scroll to position [212, 0]
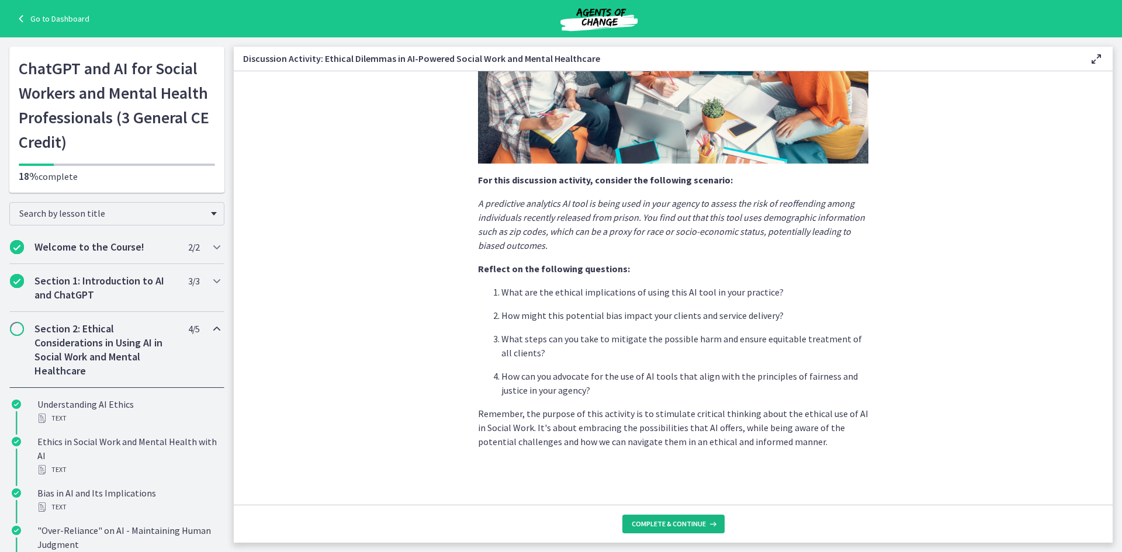
click at [689, 523] on span "Complete & continue" at bounding box center [669, 524] width 74 height 9
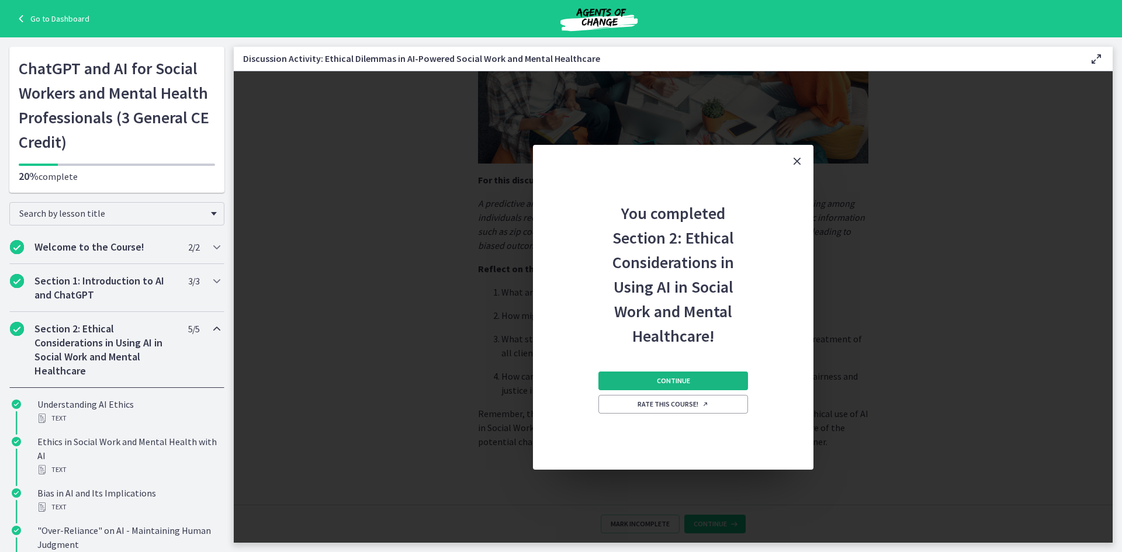
click at [720, 379] on button "Continue" at bounding box center [674, 381] width 150 height 19
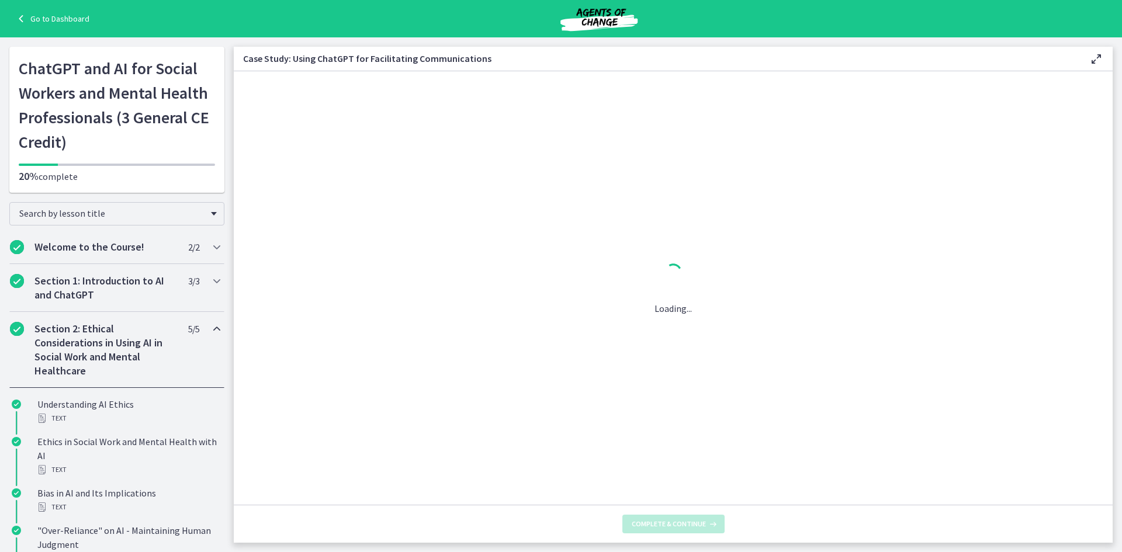
scroll to position [0, 0]
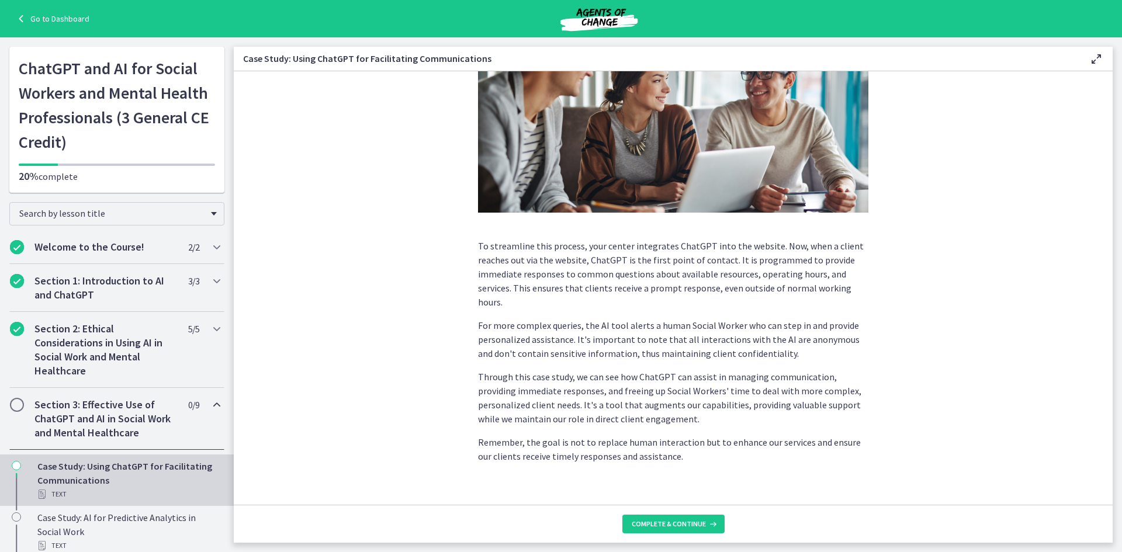
scroll to position [215, 0]
click at [708, 521] on icon at bounding box center [712, 524] width 12 height 9
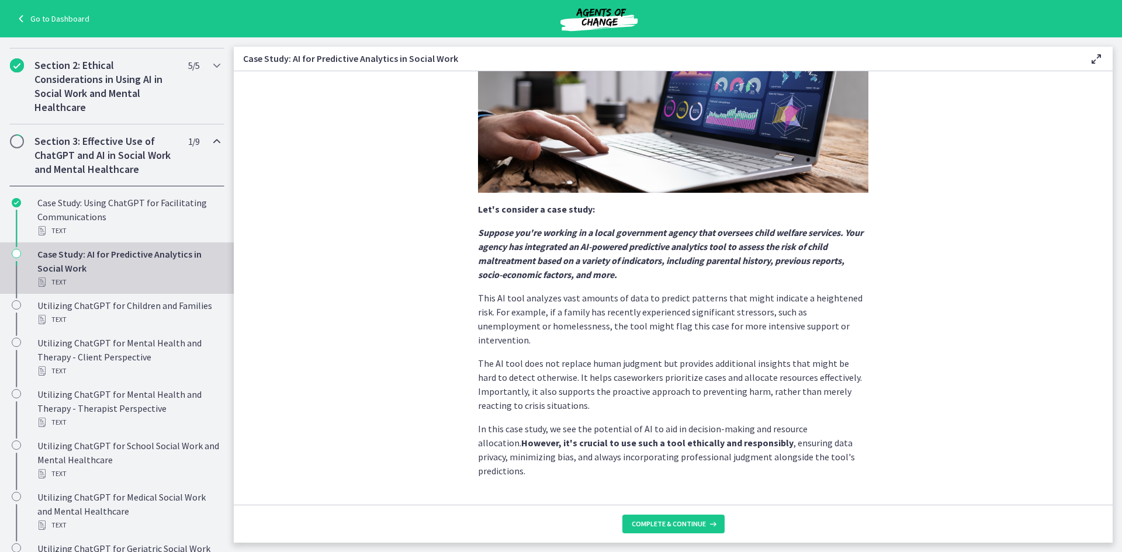
scroll to position [184, 0]
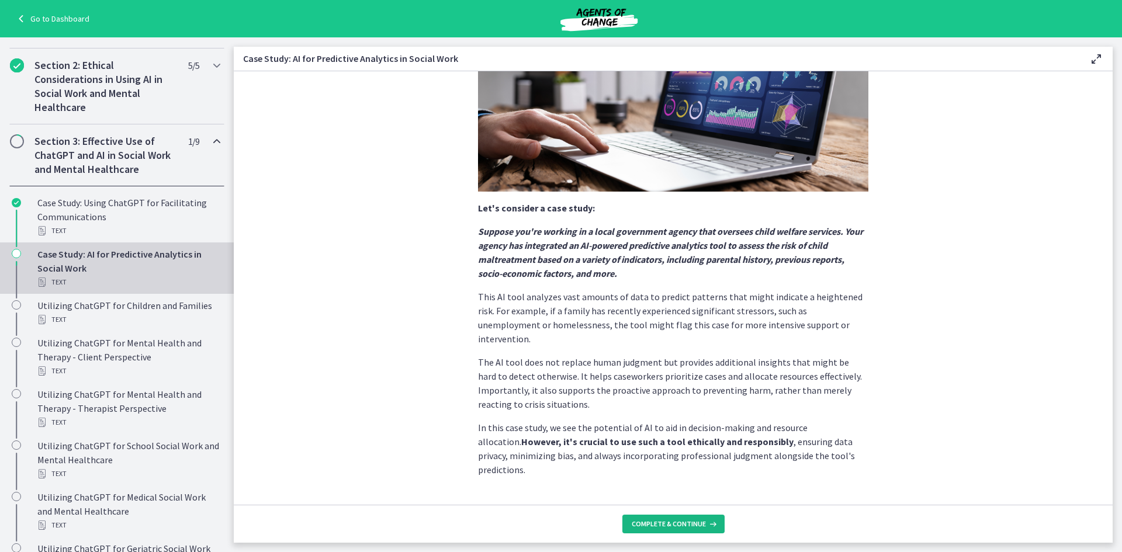
click at [675, 526] on span "Complete & continue" at bounding box center [669, 524] width 74 height 9
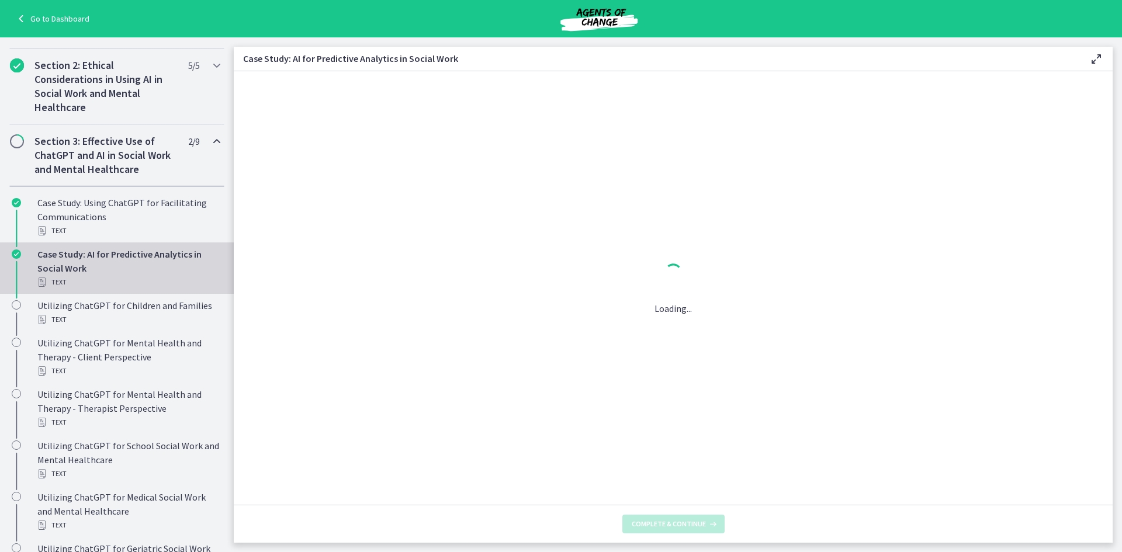
scroll to position [0, 0]
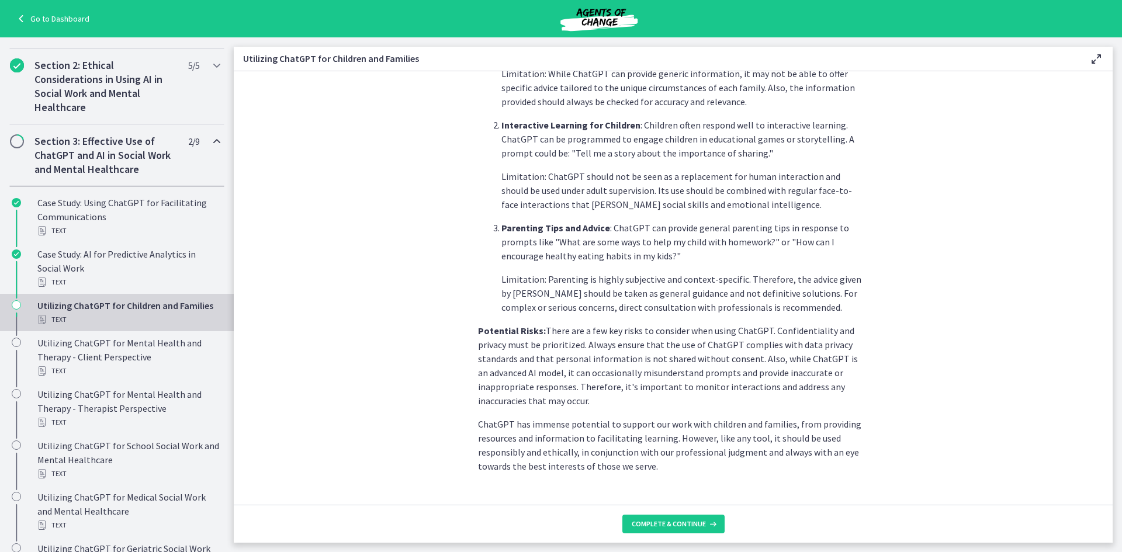
scroll to position [431, 0]
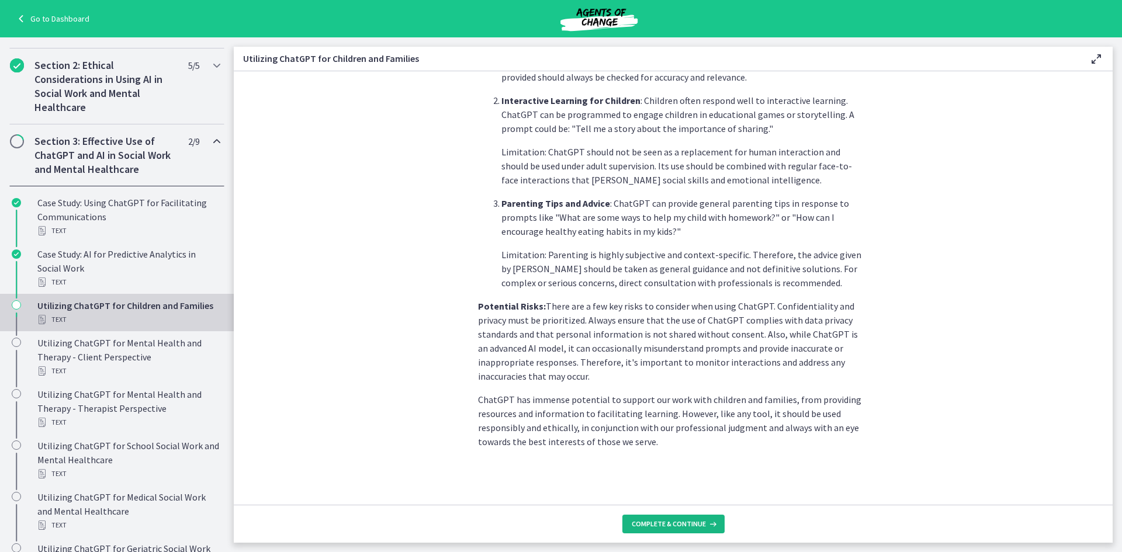
click at [657, 525] on span "Complete & continue" at bounding box center [669, 524] width 74 height 9
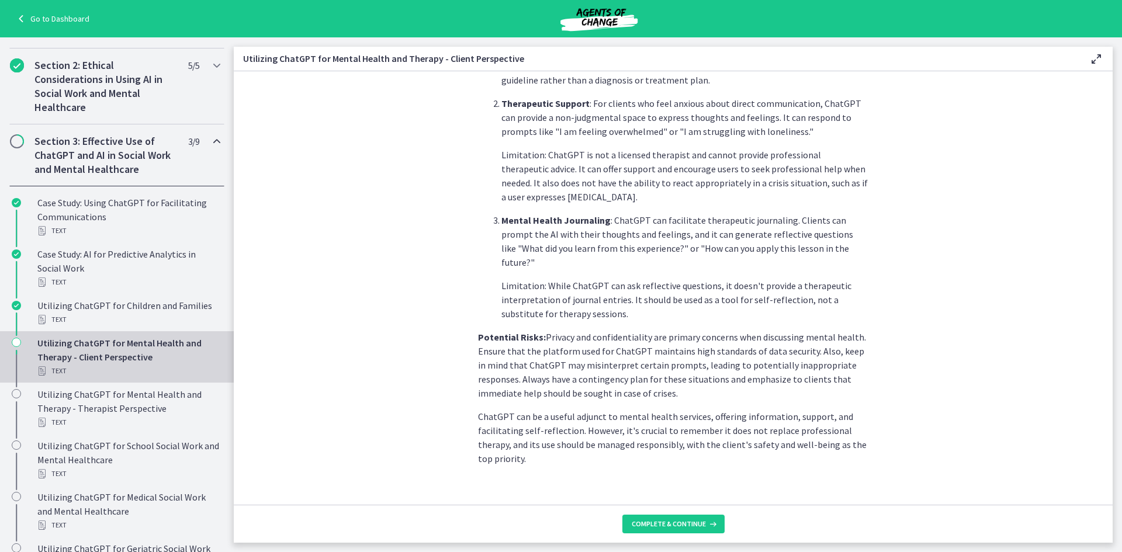
scroll to position [408, 0]
click at [706, 520] on icon at bounding box center [712, 524] width 12 height 9
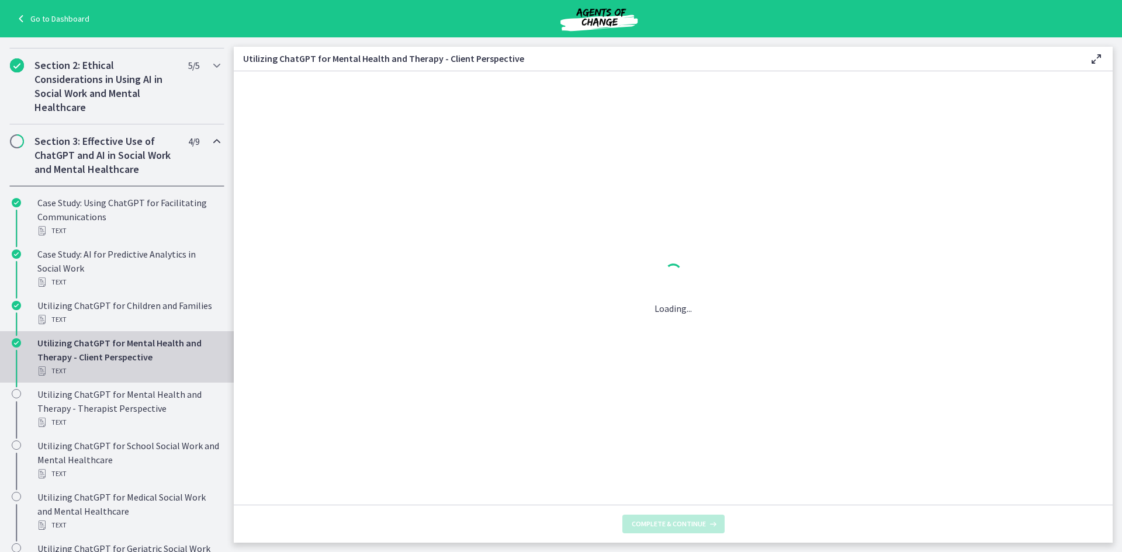
scroll to position [0, 0]
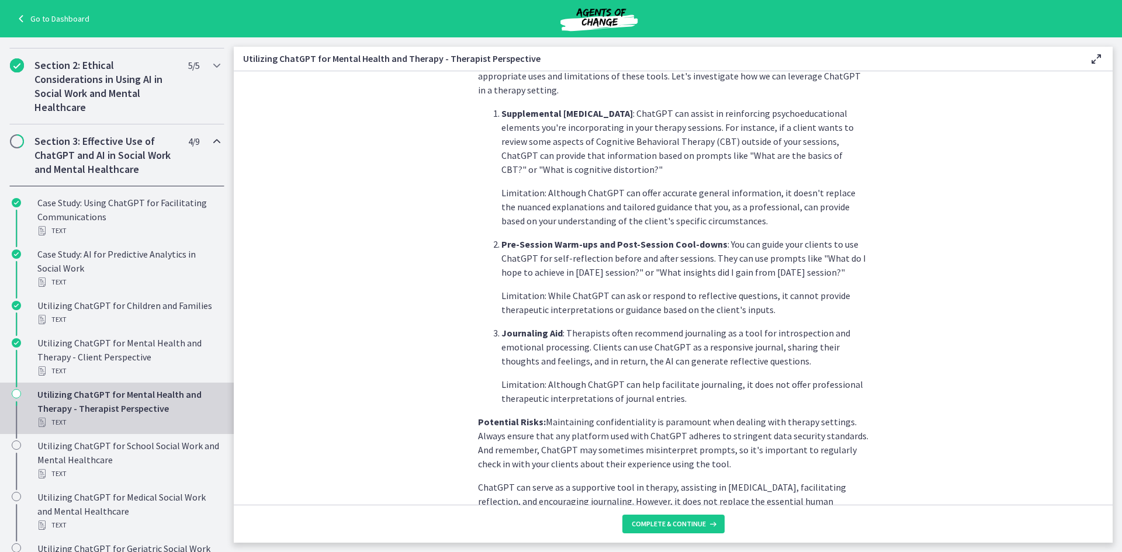
scroll to position [380, 0]
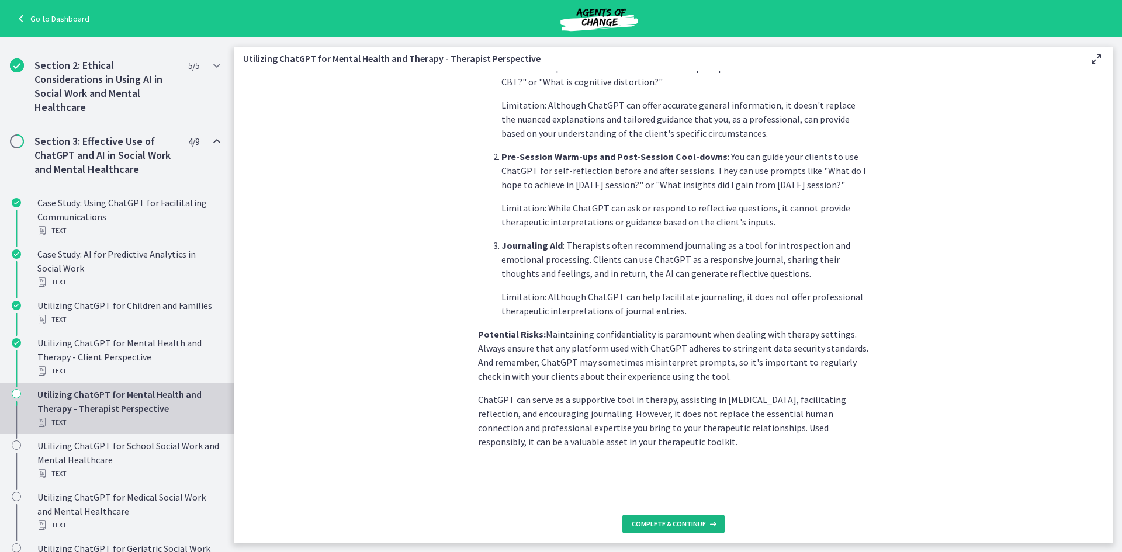
click at [707, 524] on icon at bounding box center [712, 524] width 12 height 9
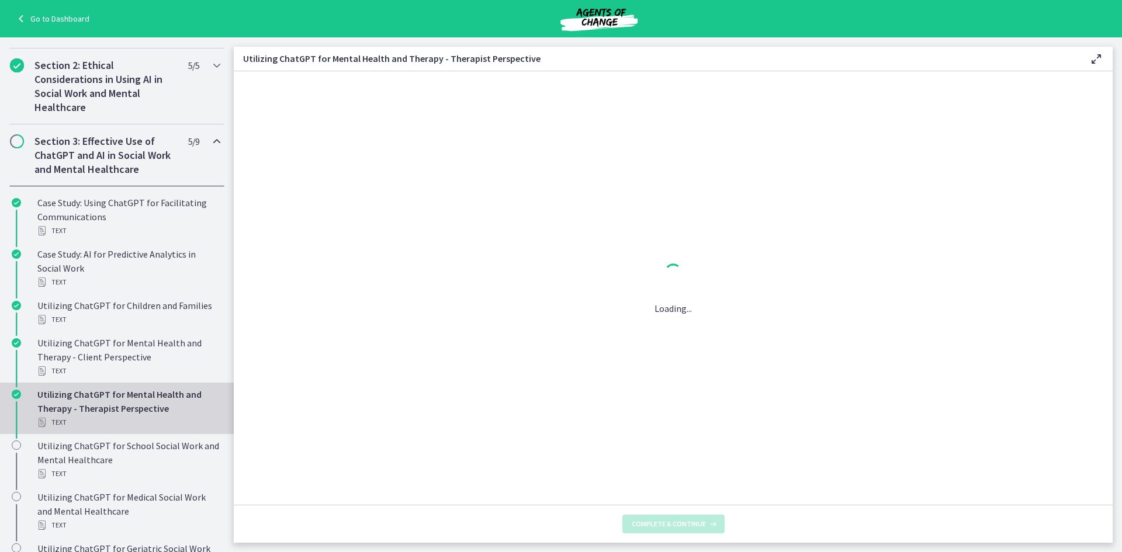
scroll to position [0, 0]
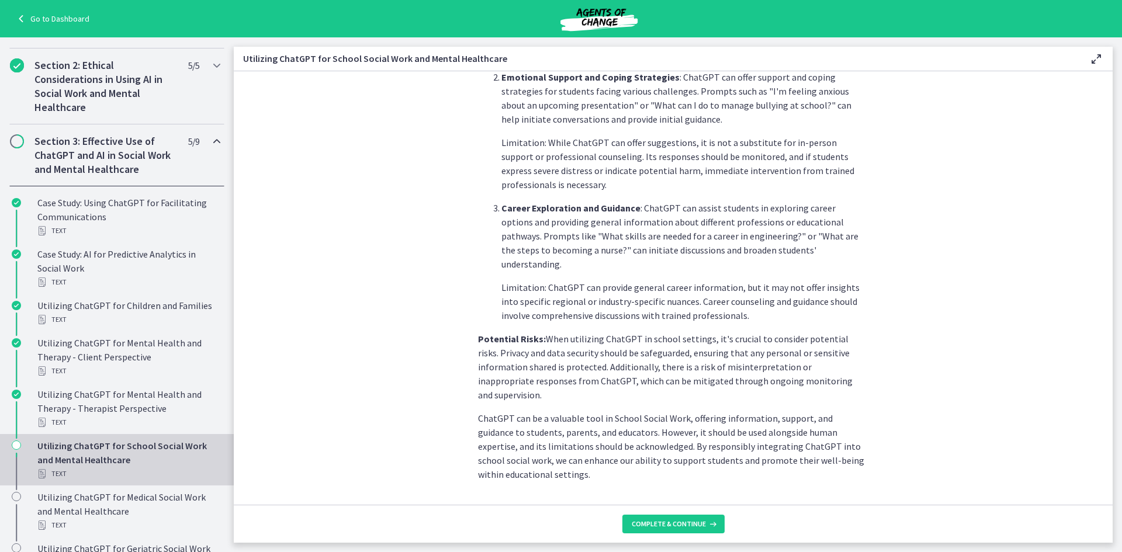
scroll to position [436, 0]
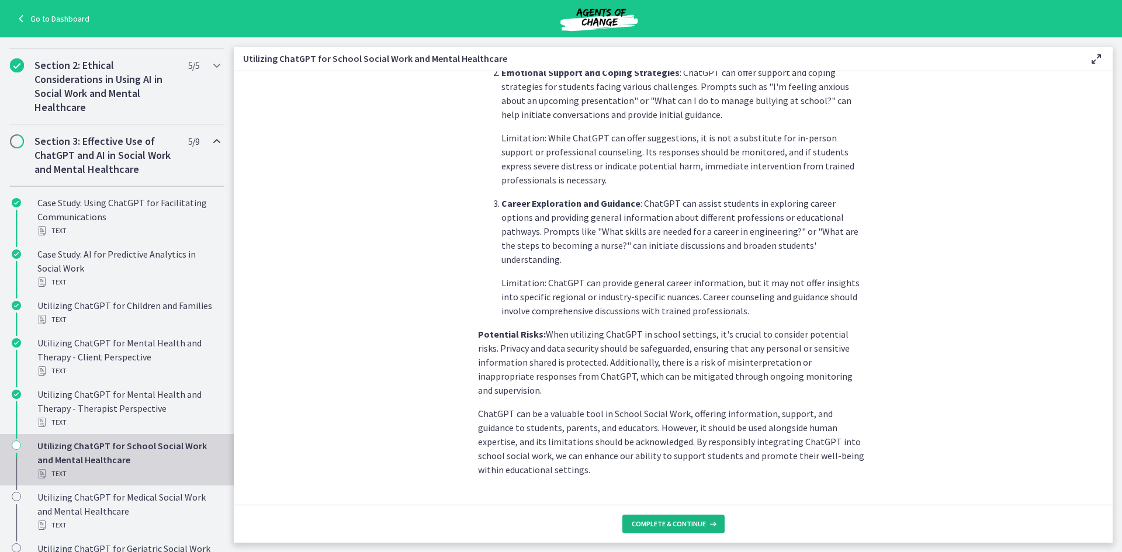
click at [692, 524] on span "Complete & continue" at bounding box center [669, 524] width 74 height 9
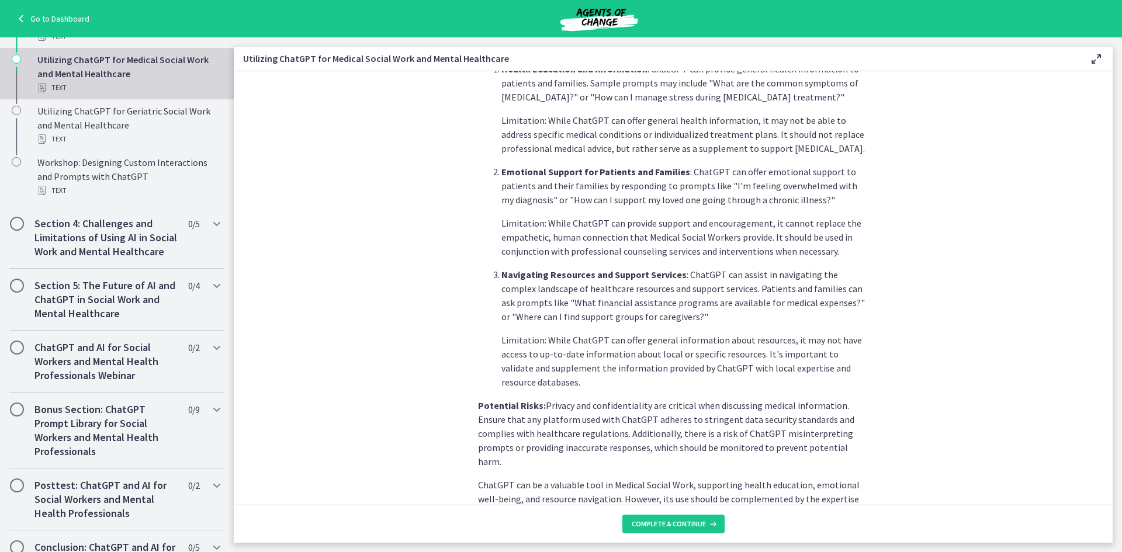
scroll to position [394, 0]
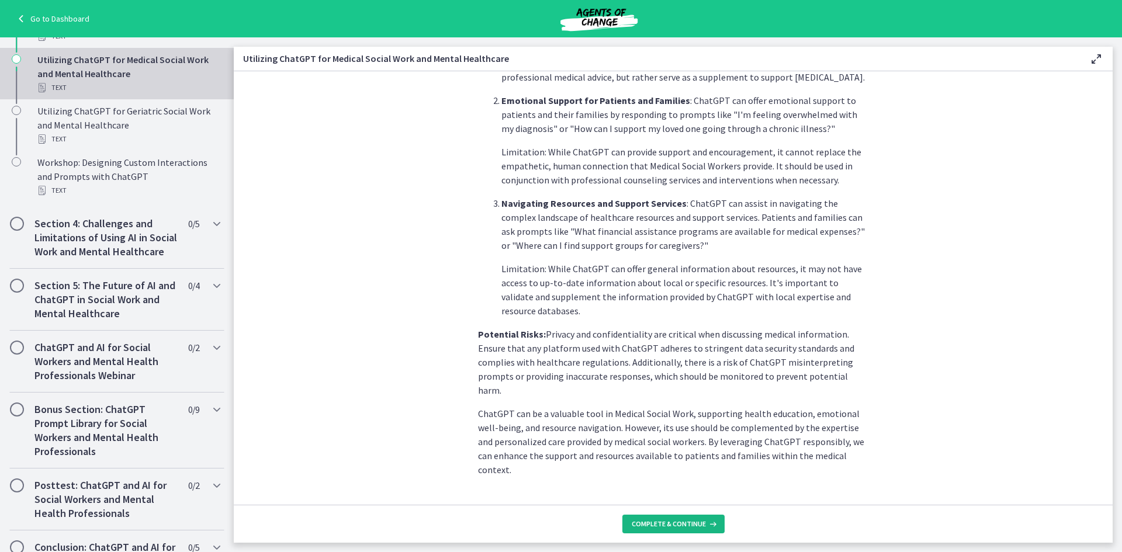
click at [676, 524] on span "Complete & continue" at bounding box center [669, 524] width 74 height 9
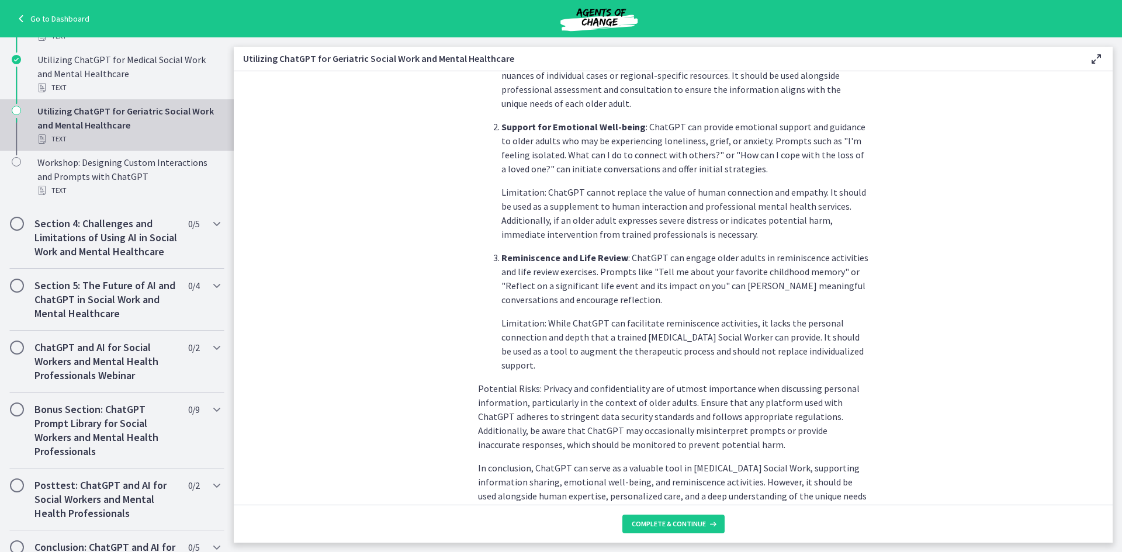
scroll to position [450, 0]
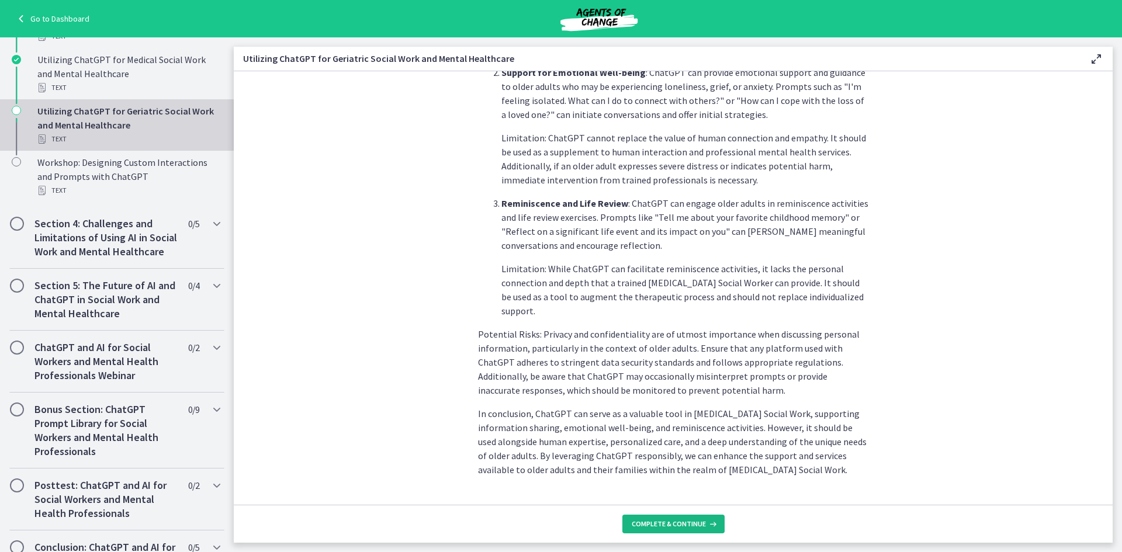
click at [703, 526] on span "Complete & continue" at bounding box center [669, 524] width 74 height 9
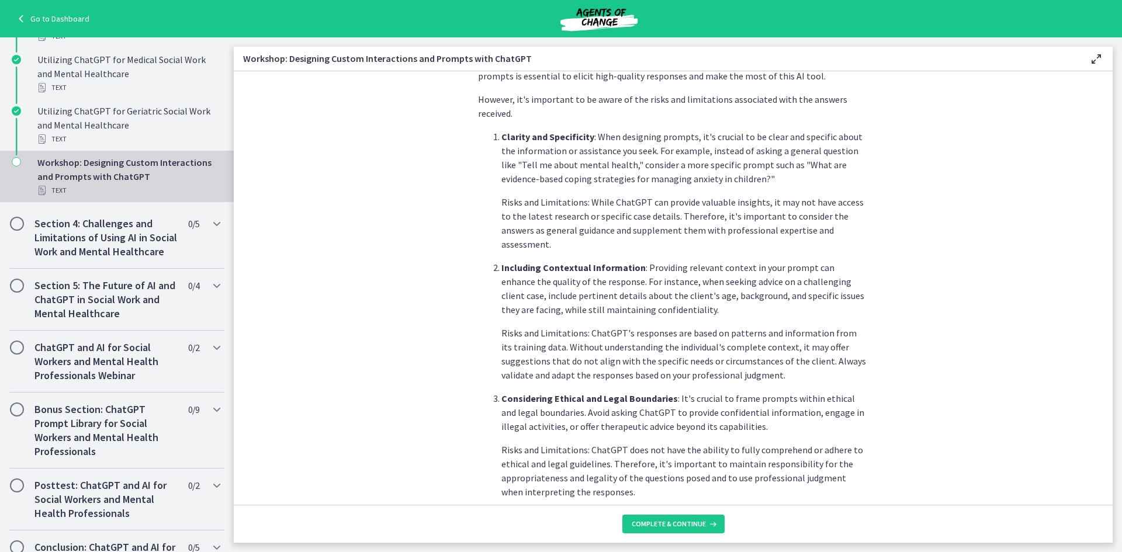
scroll to position [548, 0]
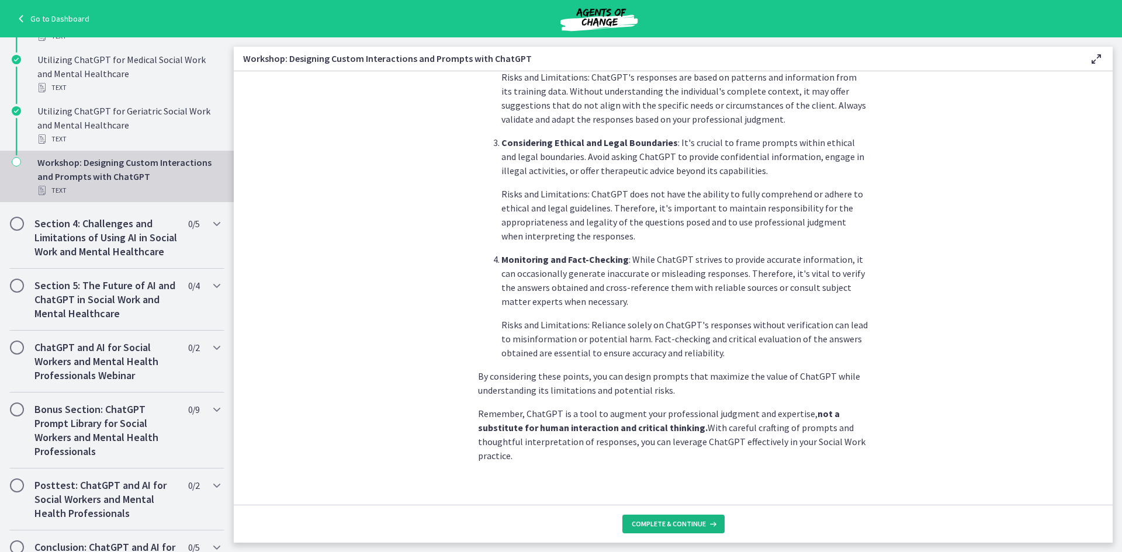
click at [684, 522] on span "Complete & continue" at bounding box center [669, 524] width 74 height 9
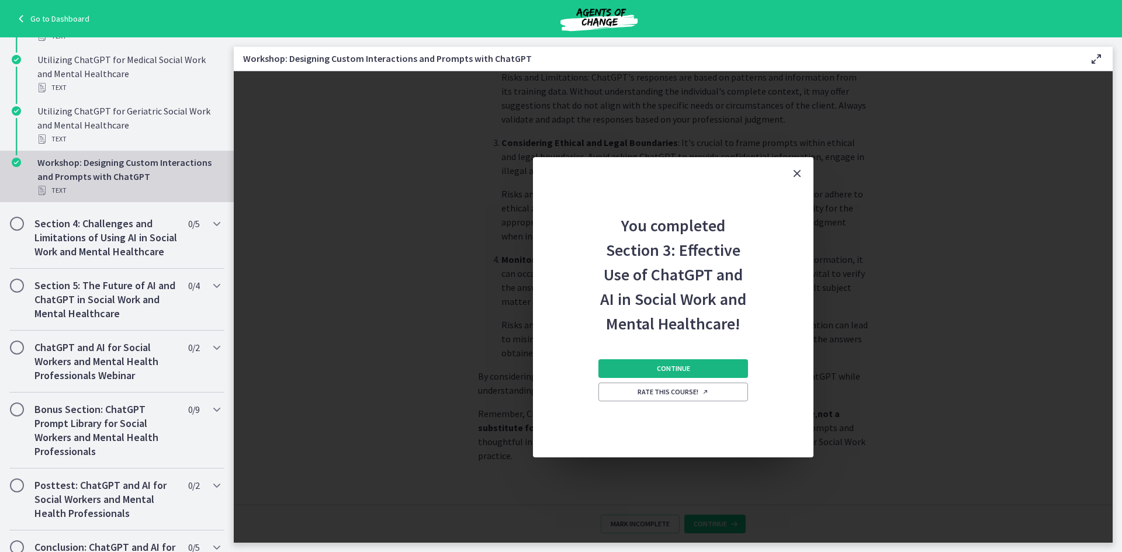
click at [725, 364] on button "Continue" at bounding box center [674, 369] width 150 height 19
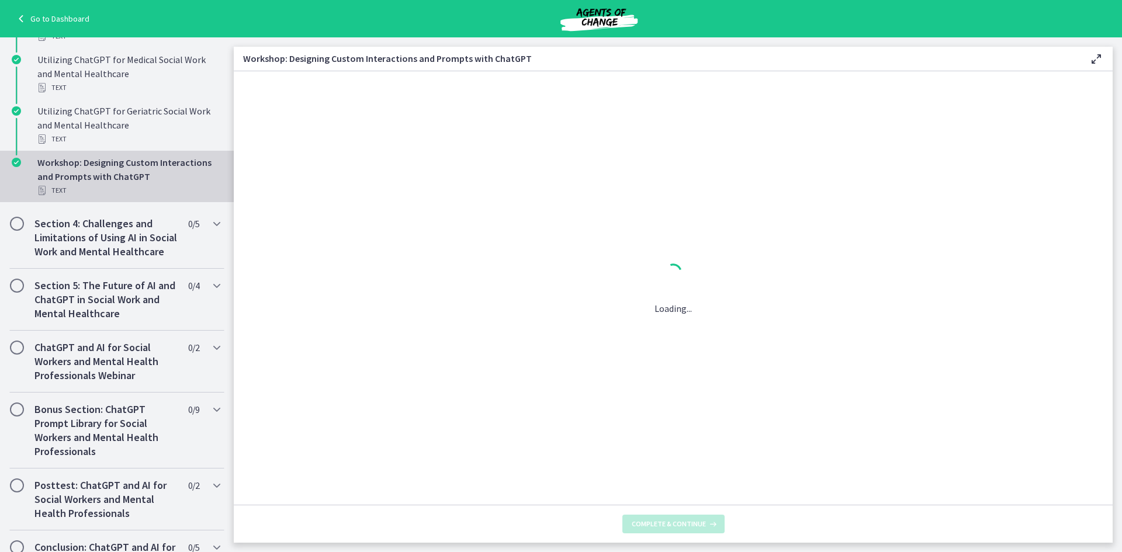
scroll to position [0, 0]
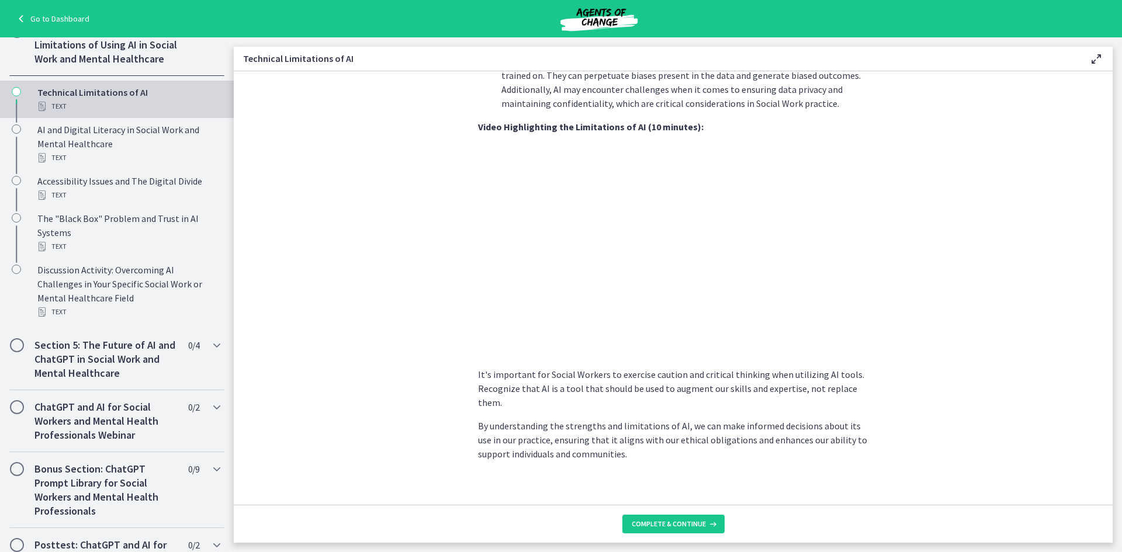
scroll to position [748, 0]
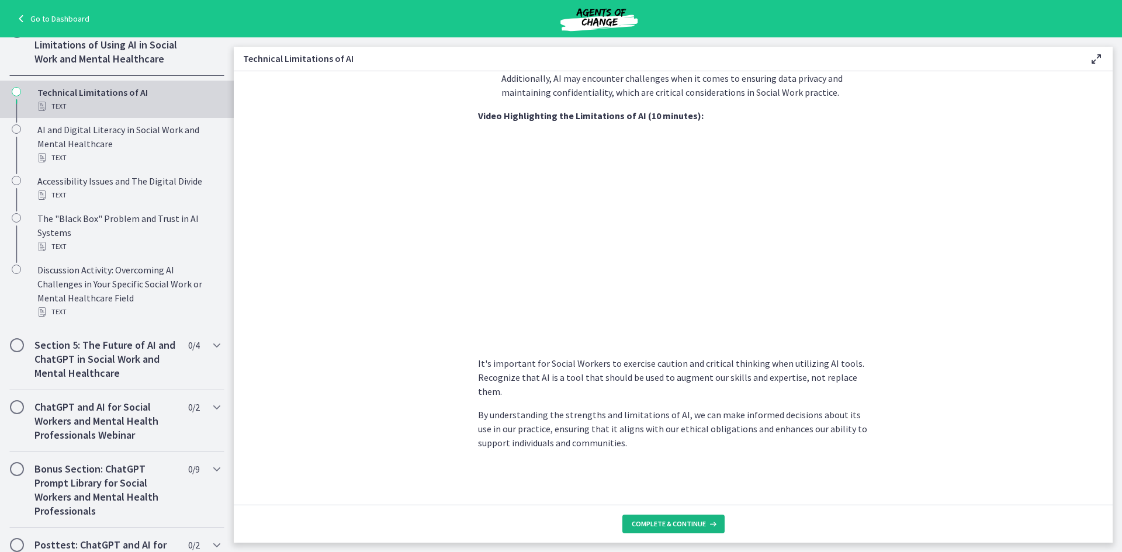
click at [677, 523] on span "Complete & continue" at bounding box center [669, 524] width 74 height 9
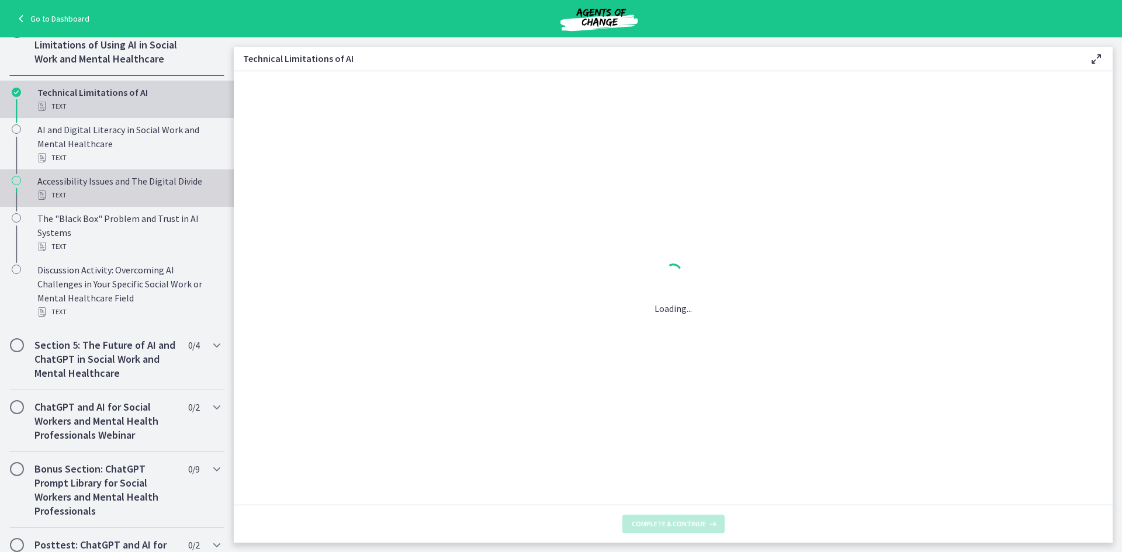
scroll to position [0, 0]
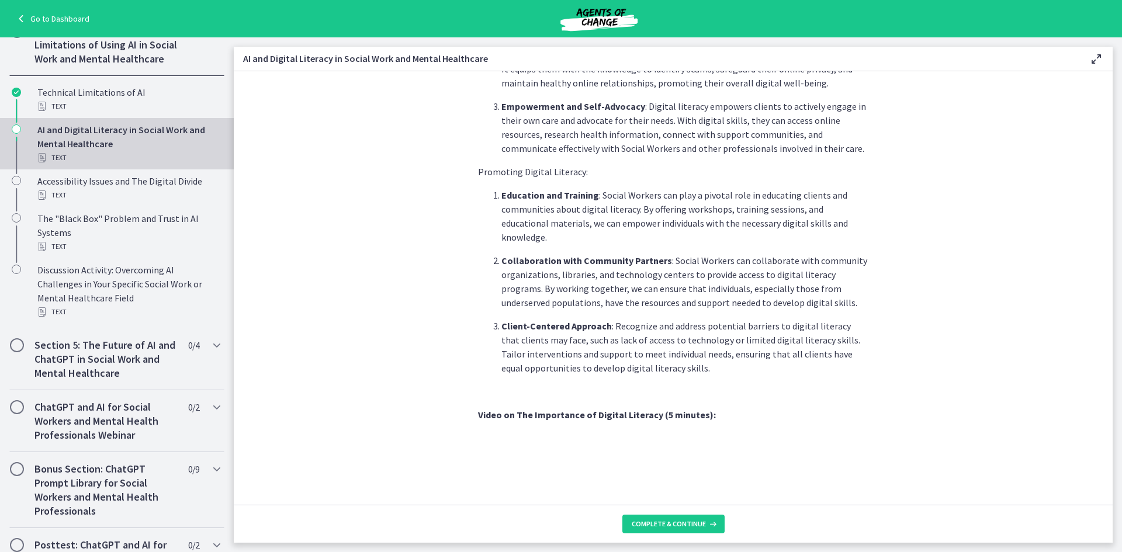
scroll to position [746, 0]
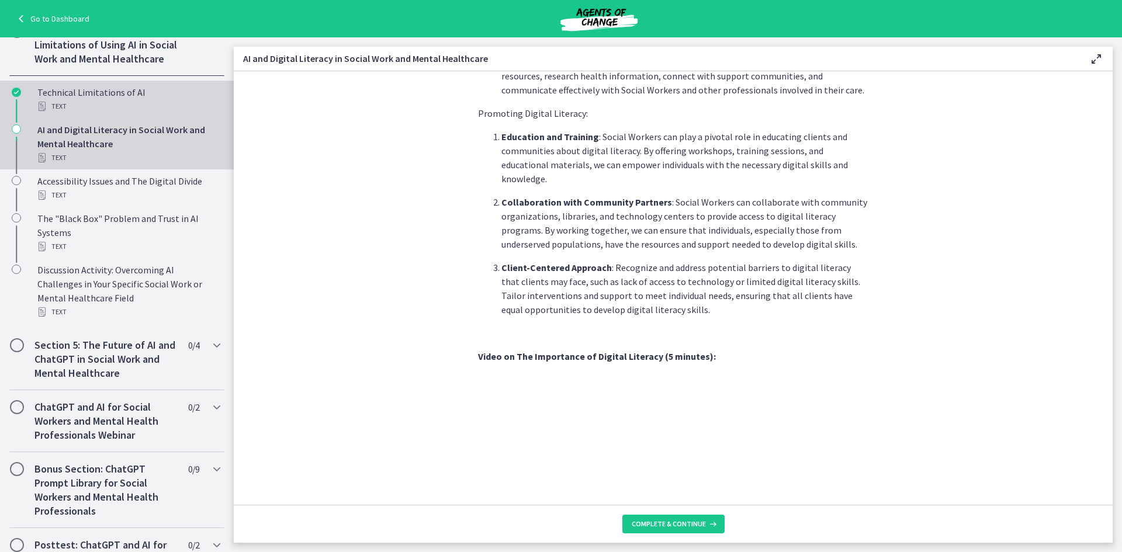
click at [114, 113] on div "Text" at bounding box center [128, 106] width 182 height 14
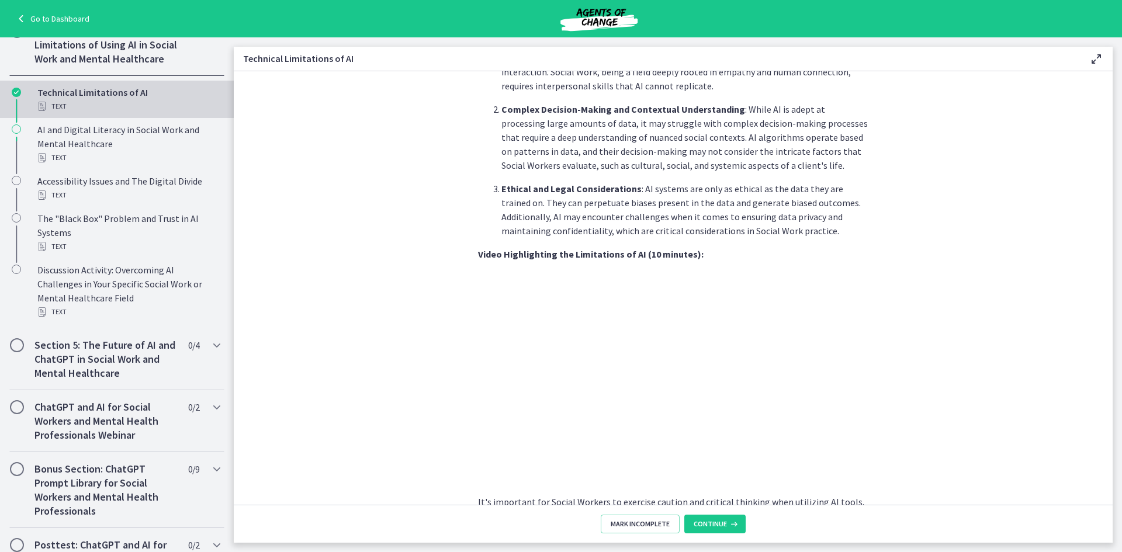
scroll to position [748, 0]
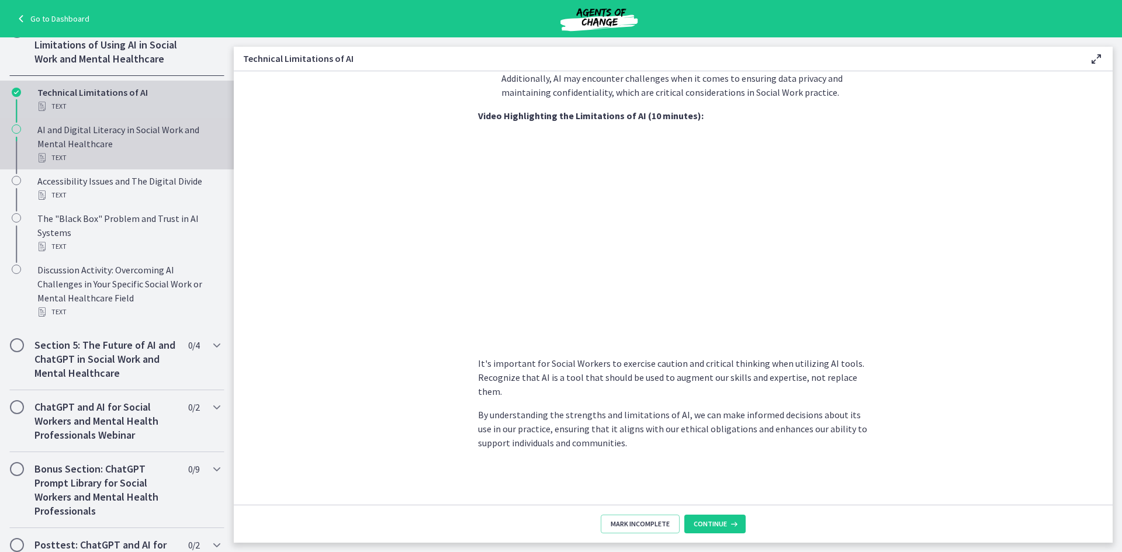
click at [88, 151] on div "AI and Digital Literacy in Social Work and Mental Healthcare Text" at bounding box center [128, 144] width 182 height 42
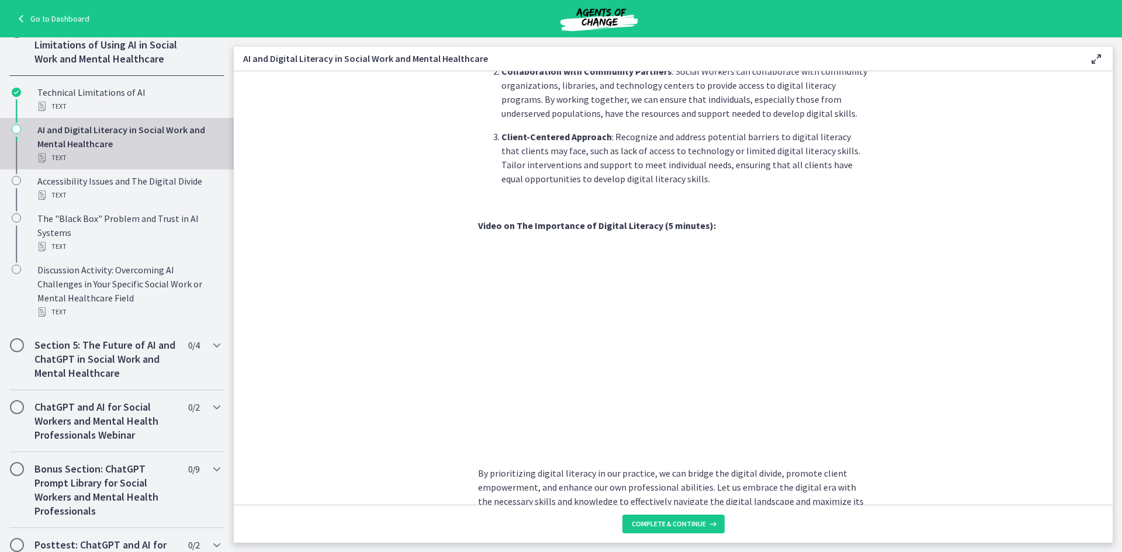
scroll to position [907, 0]
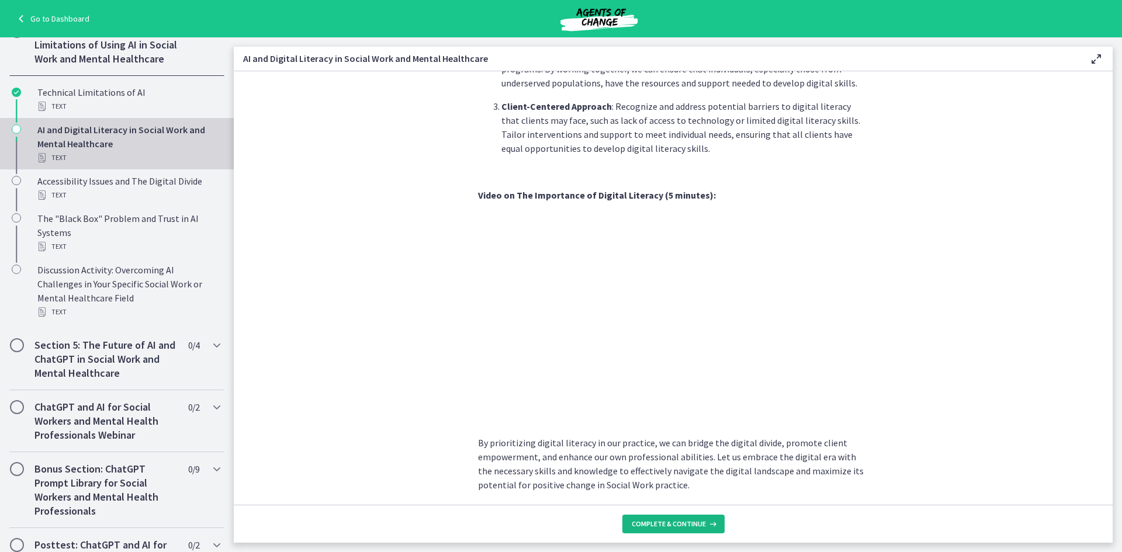
click at [678, 525] on span "Complete & continue" at bounding box center [669, 524] width 74 height 9
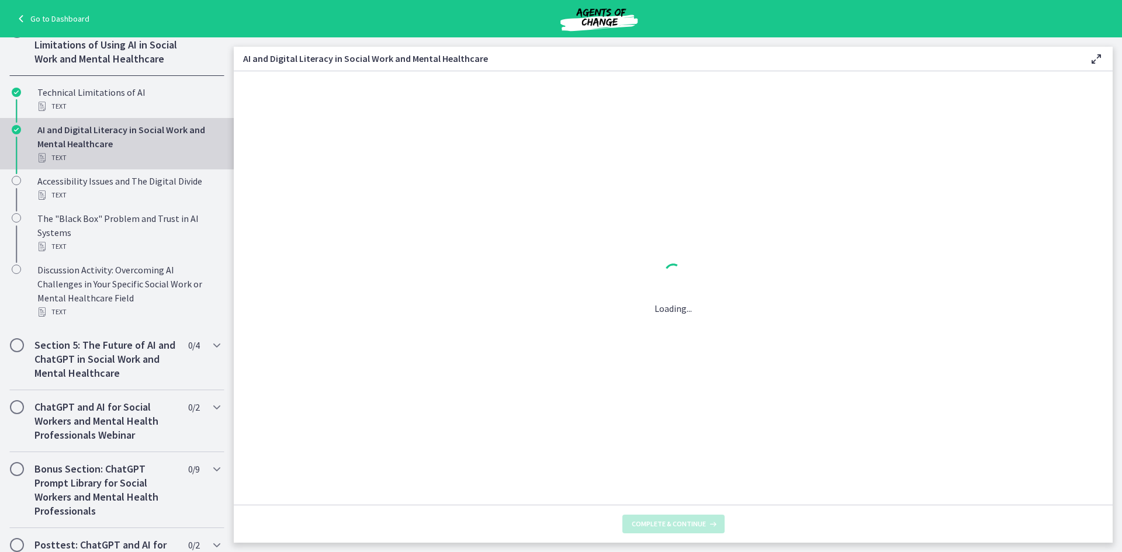
scroll to position [0, 0]
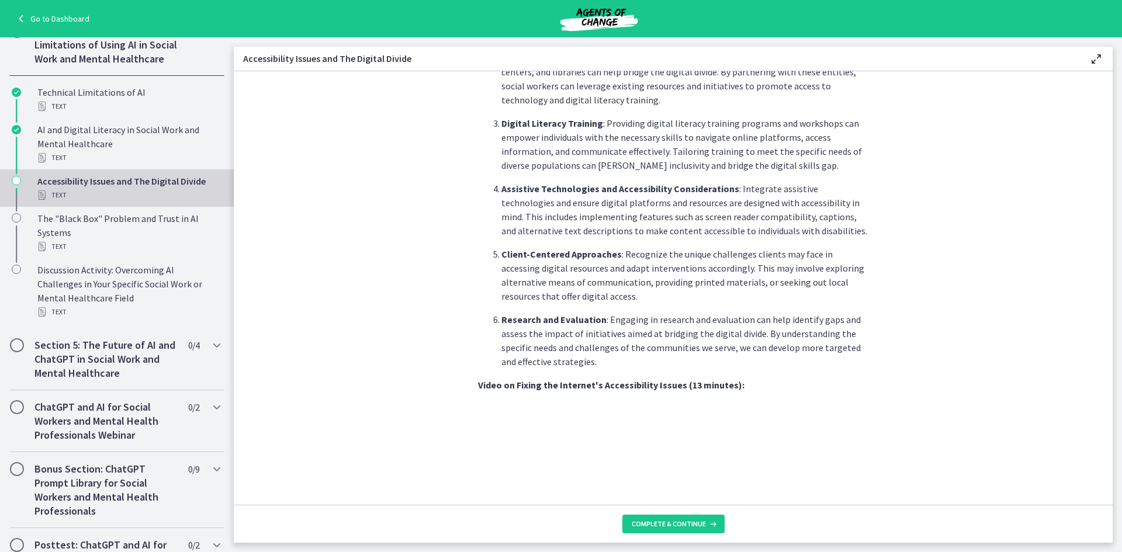
scroll to position [643, 0]
